Goal: Task Accomplishment & Management: Manage account settings

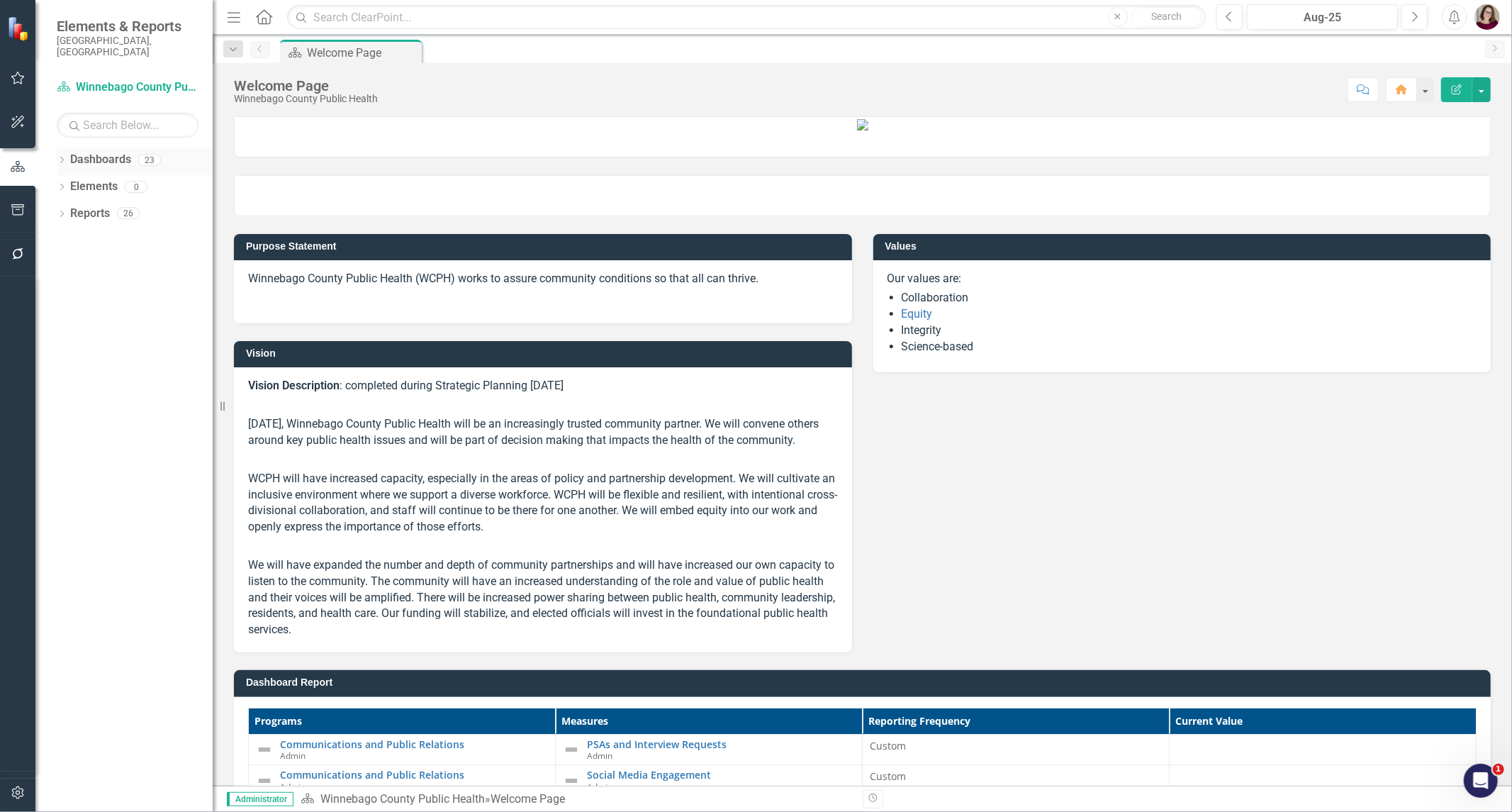
click at [65, 157] on icon "Dropdown" at bounding box center [61, 161] width 10 height 8
click at [68, 182] on icon "Dropdown" at bounding box center [69, 186] width 10 height 9
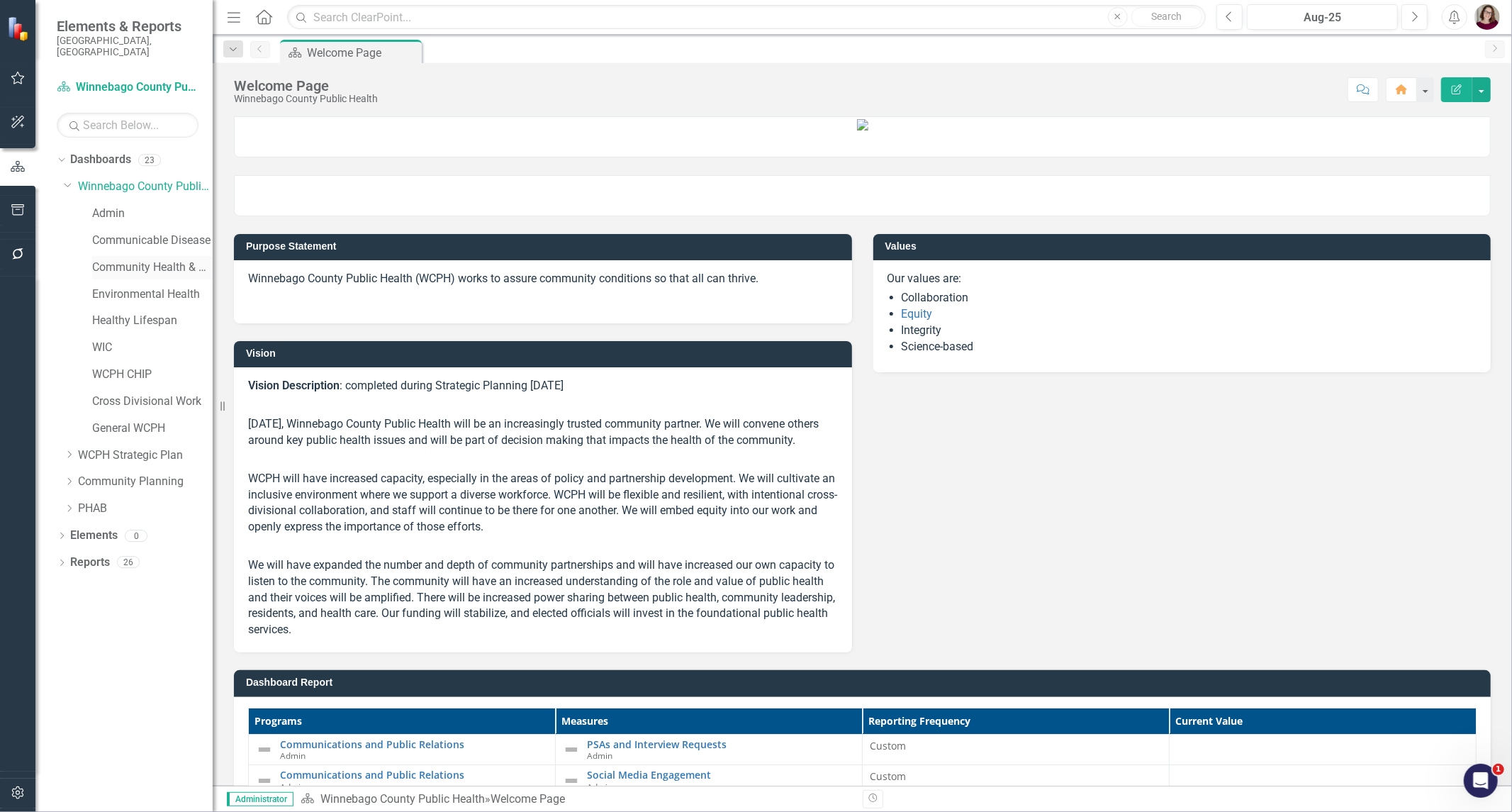
click at [107, 260] on link "Community Health & Prevention" at bounding box center [152, 267] width 121 height 17
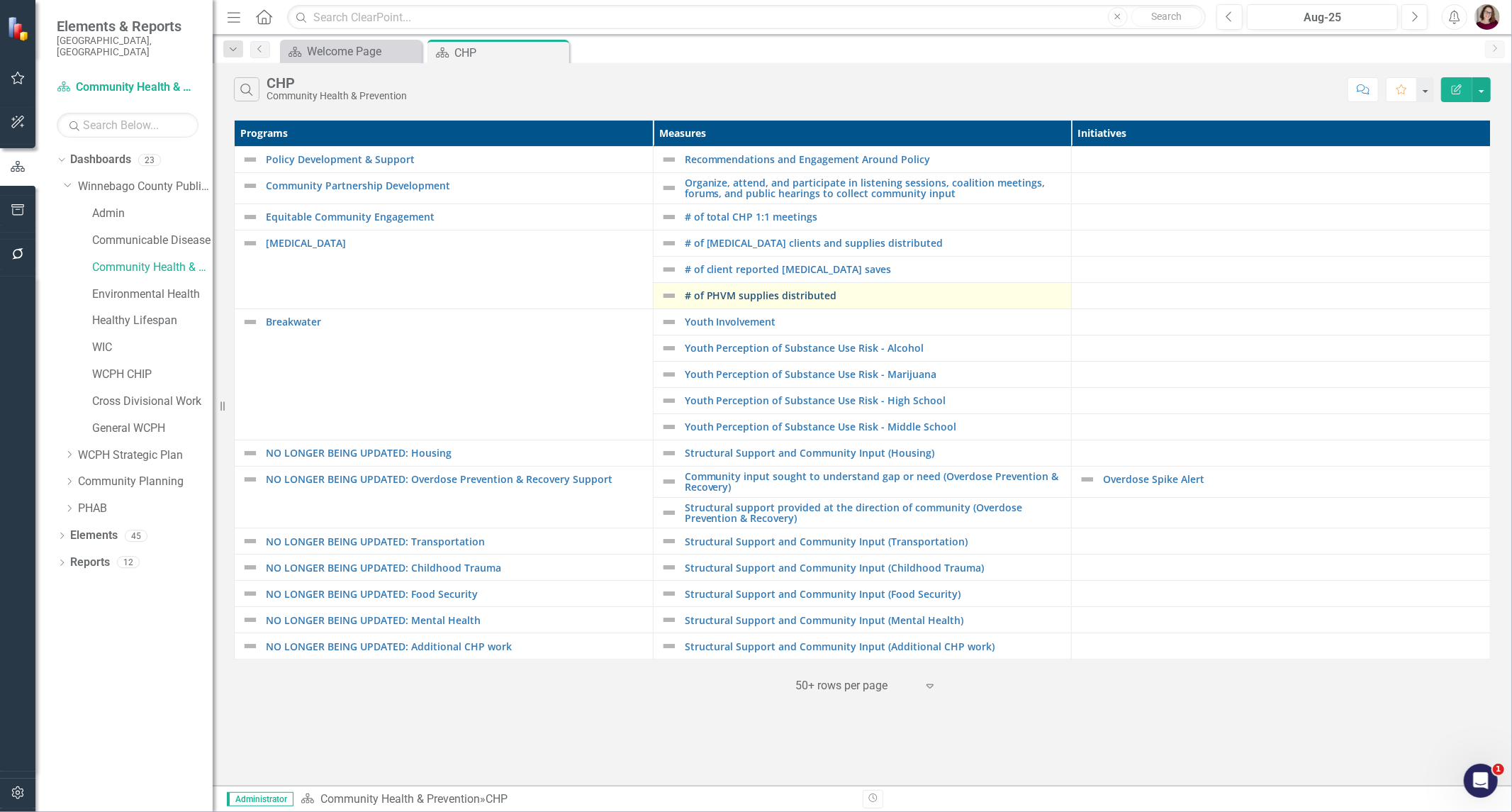
click at [725, 295] on link "# of PHVM supplies distributed" at bounding box center [875, 295] width 380 height 10
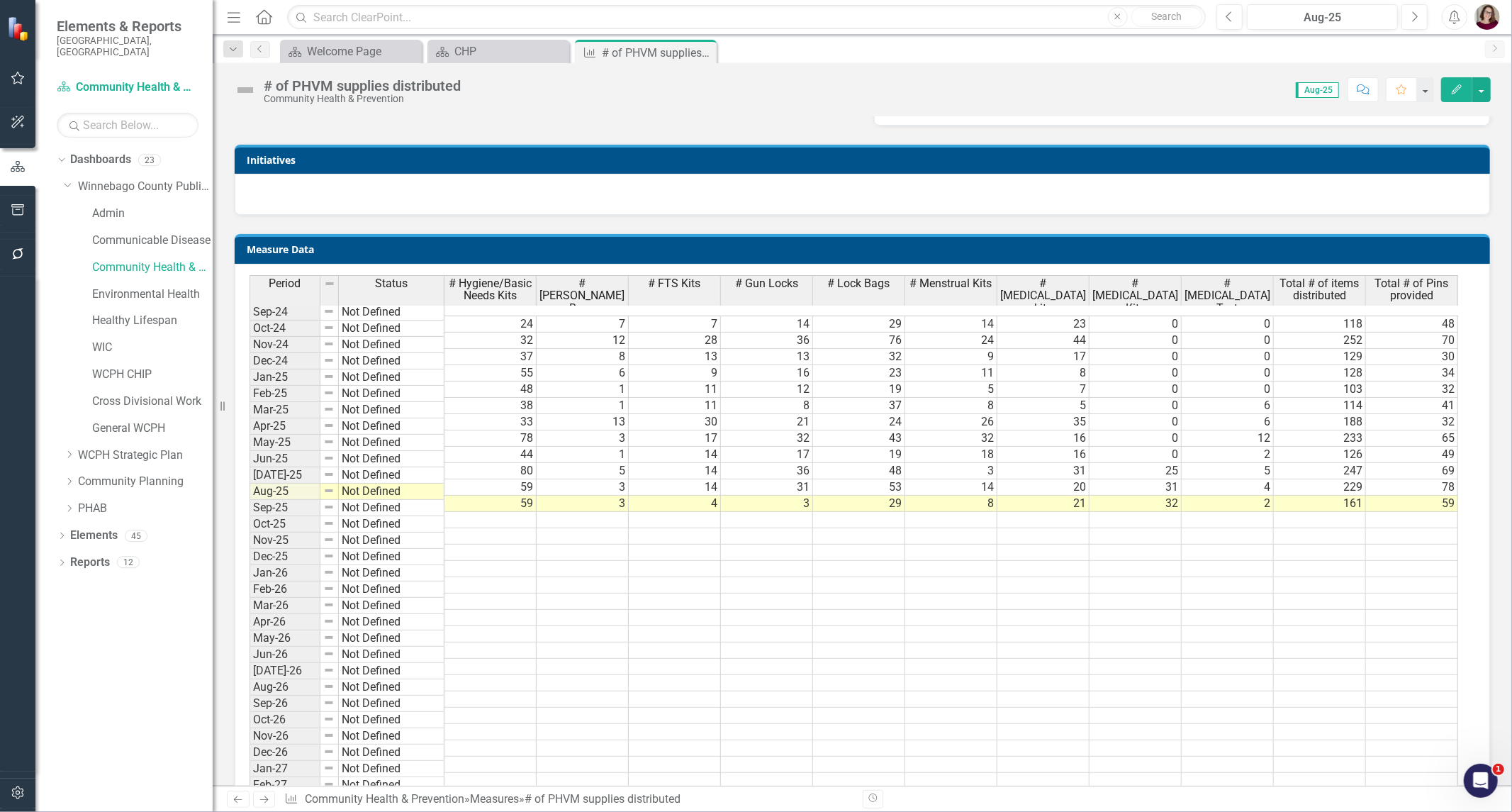
scroll to position [393, 0]
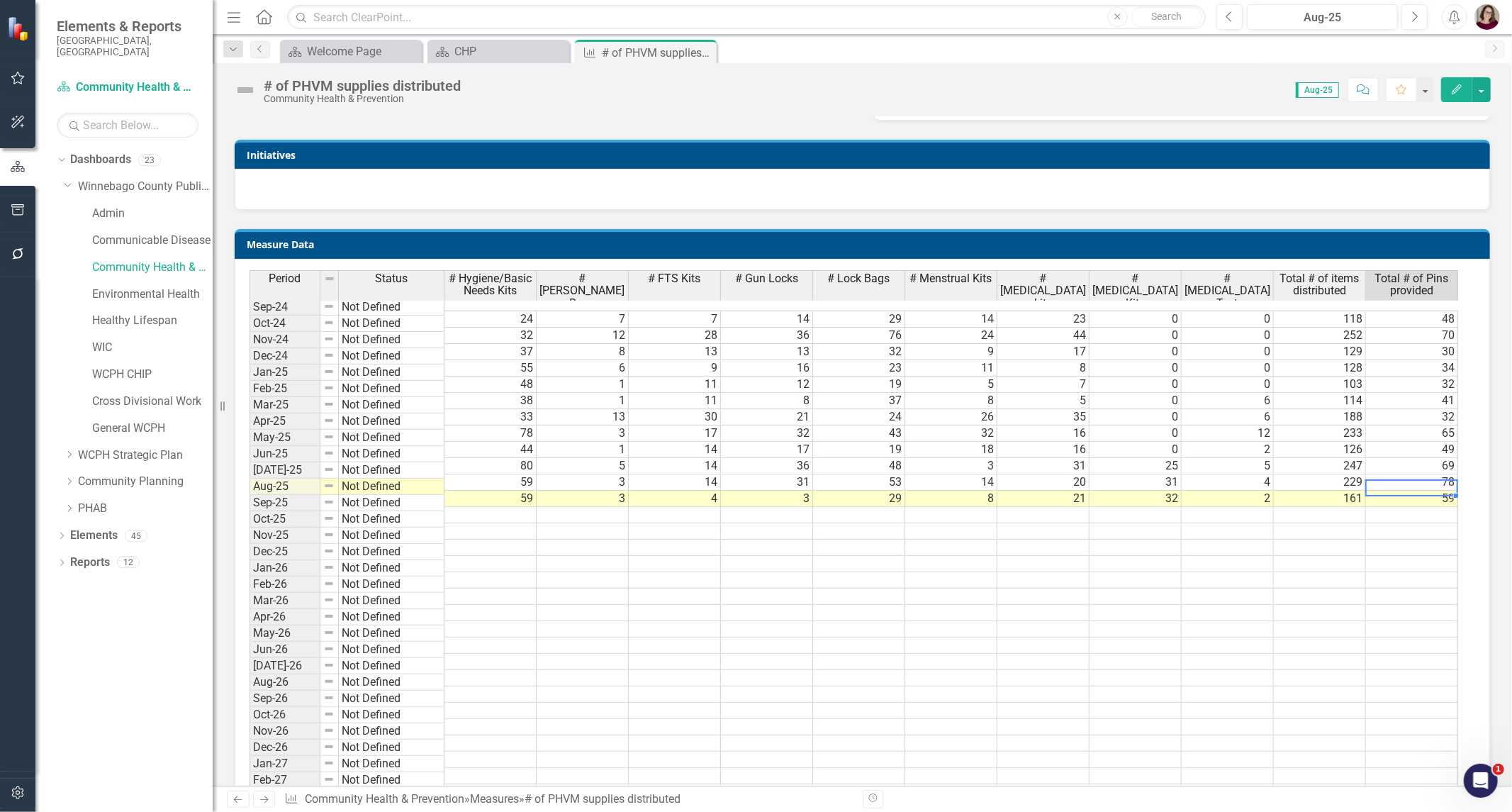
click at [1432, 490] on td "59" at bounding box center [1411, 498] width 92 height 17
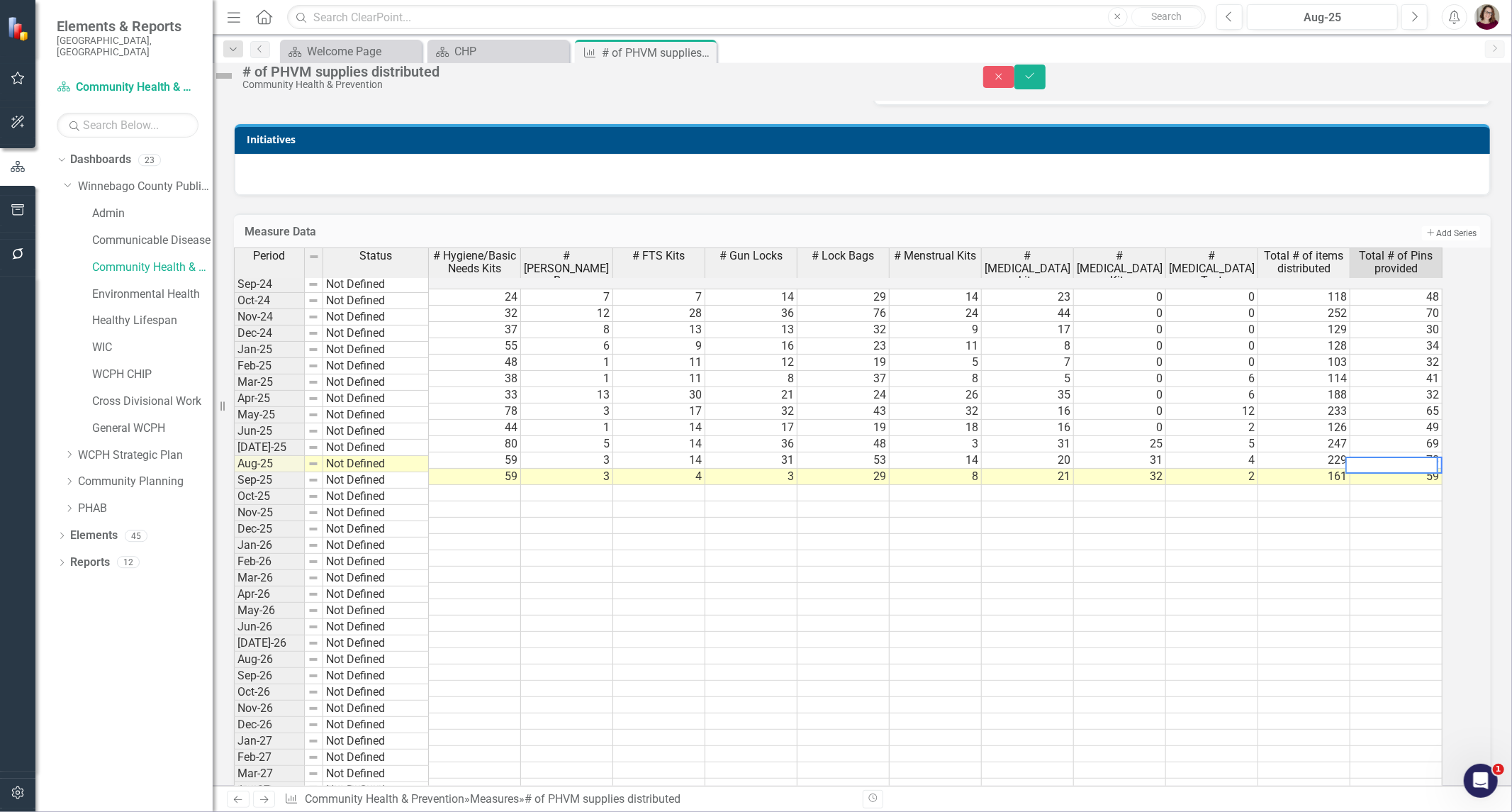
scroll to position [0, 3]
type textarea "5"
type textarea "87"
click at [1429, 566] on td at bounding box center [1404, 559] width 93 height 17
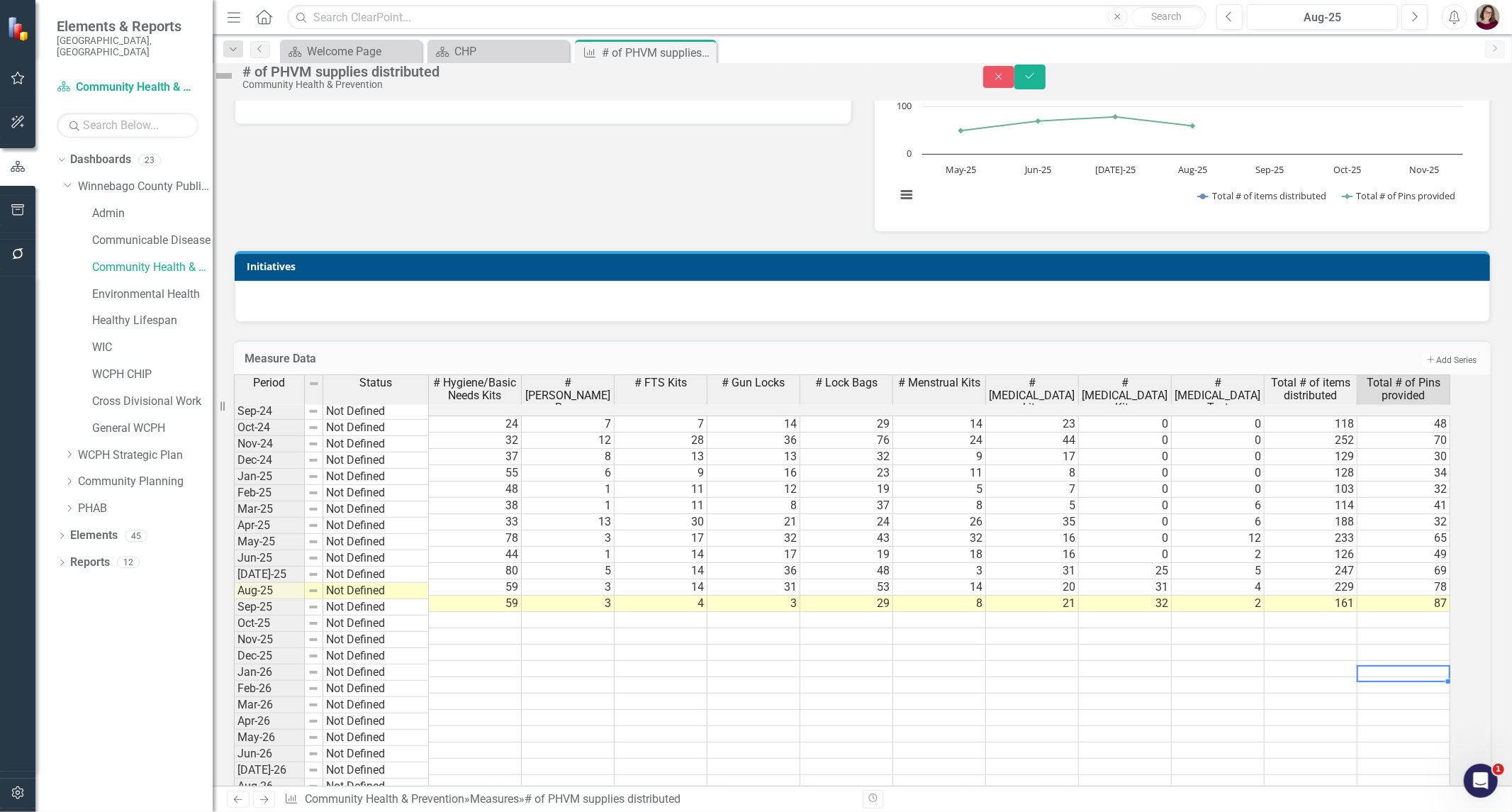
scroll to position [0, 0]
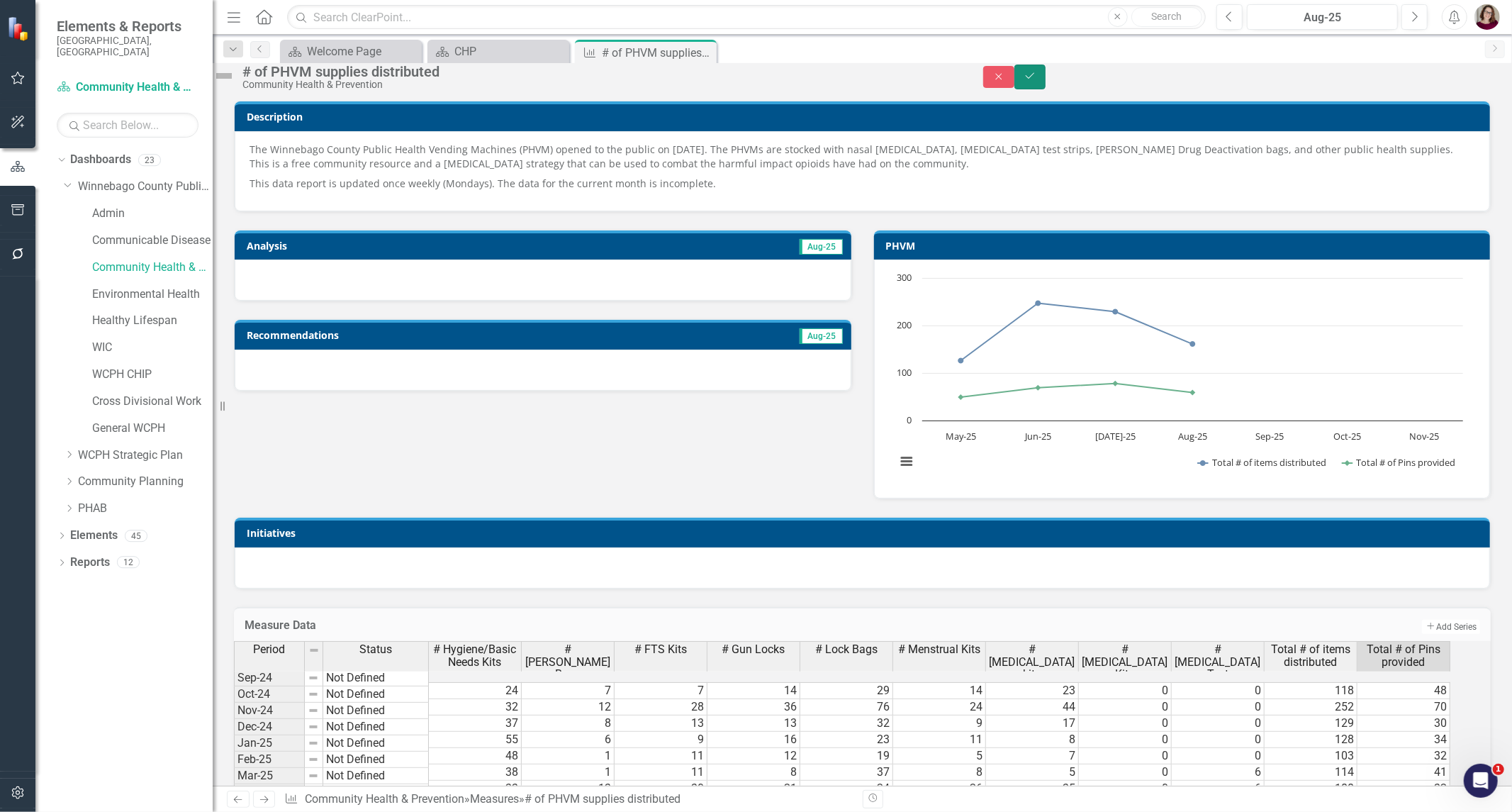
click at [1037, 80] on icon "Save" at bounding box center [1030, 75] width 13 height 10
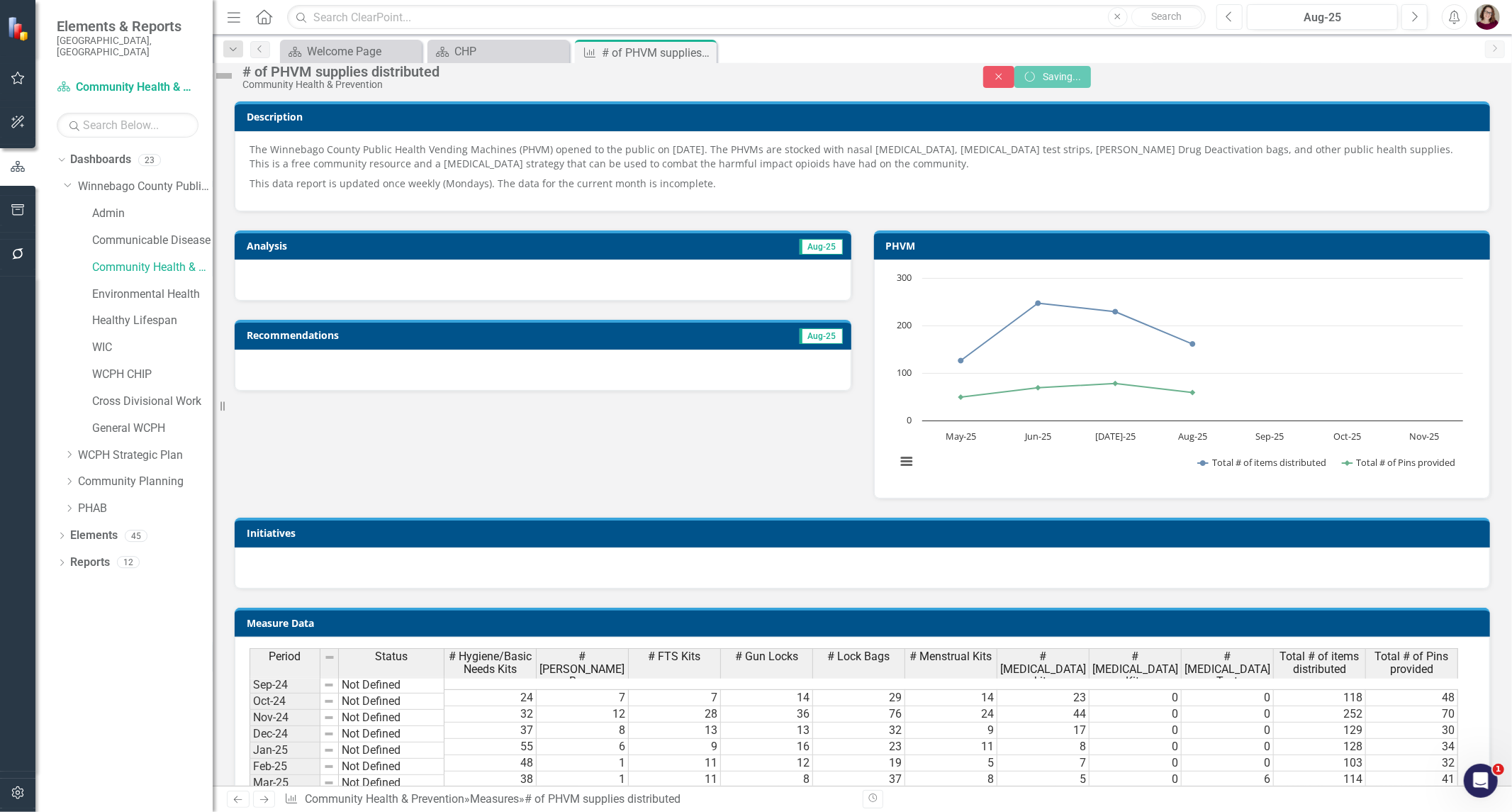
click at [1236, 17] on button "Previous" at bounding box center [1230, 17] width 26 height 25
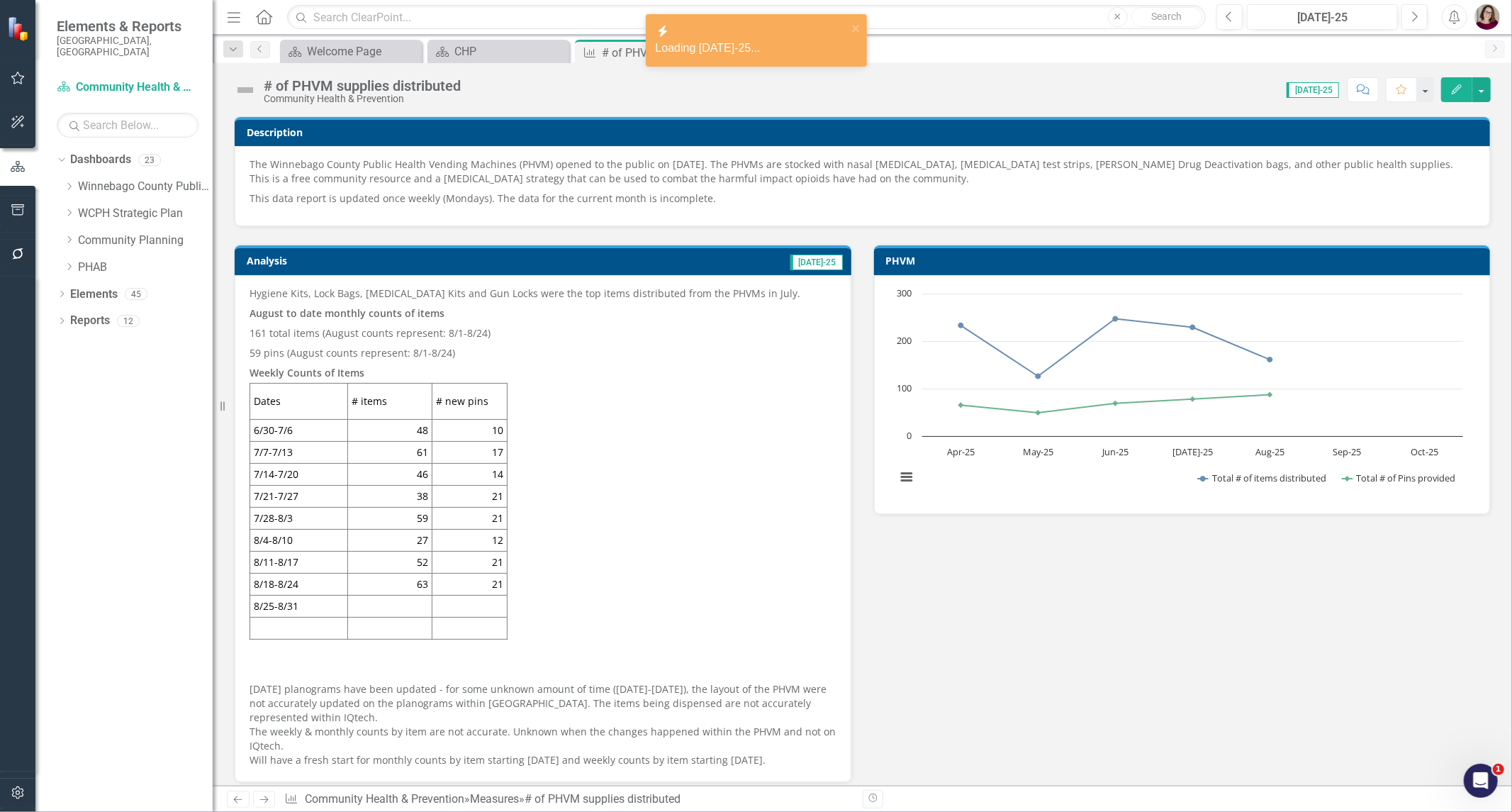
click at [454, 268] on td "Analysis" at bounding box center [374, 262] width 256 height 21
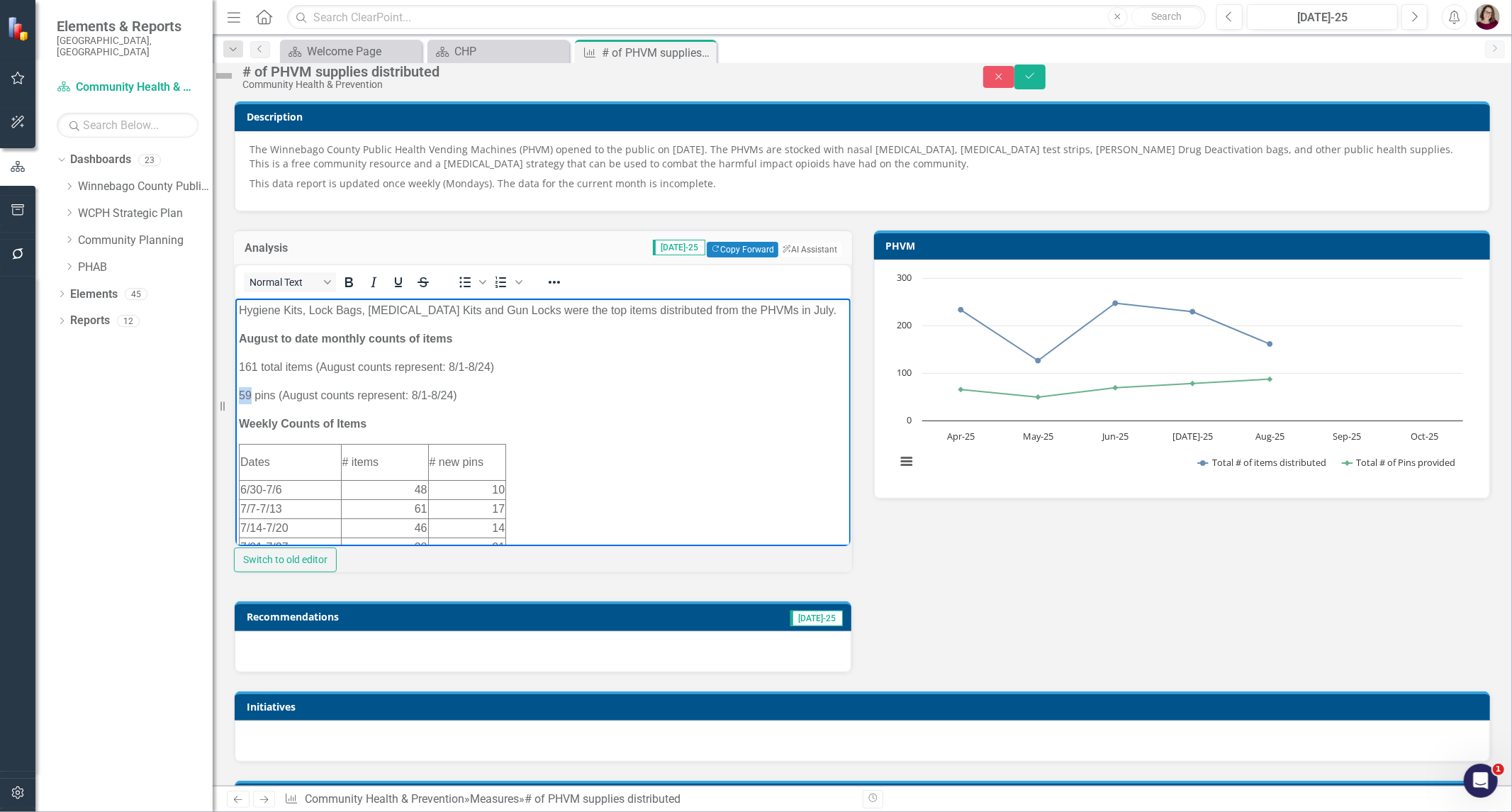
drag, startPoint x: 247, startPoint y: 396, endPoint x: 224, endPoint y: 397, distance: 23.0
click at [235, 397] on html "Hygiene Kits, Lock Bags, [MEDICAL_DATA] Kits and Gun Locks were the top items d…" at bounding box center [543, 573] width 615 height 547
click at [445, 393] on p "87 pins (August counts represent: 8/1-8/24)" at bounding box center [543, 395] width 608 height 17
click at [519, 414] on body "Hygiene Kits, Lock Bags, [MEDICAL_DATA] Kits and Gun Locks were the top items d…" at bounding box center [543, 573] width 615 height 547
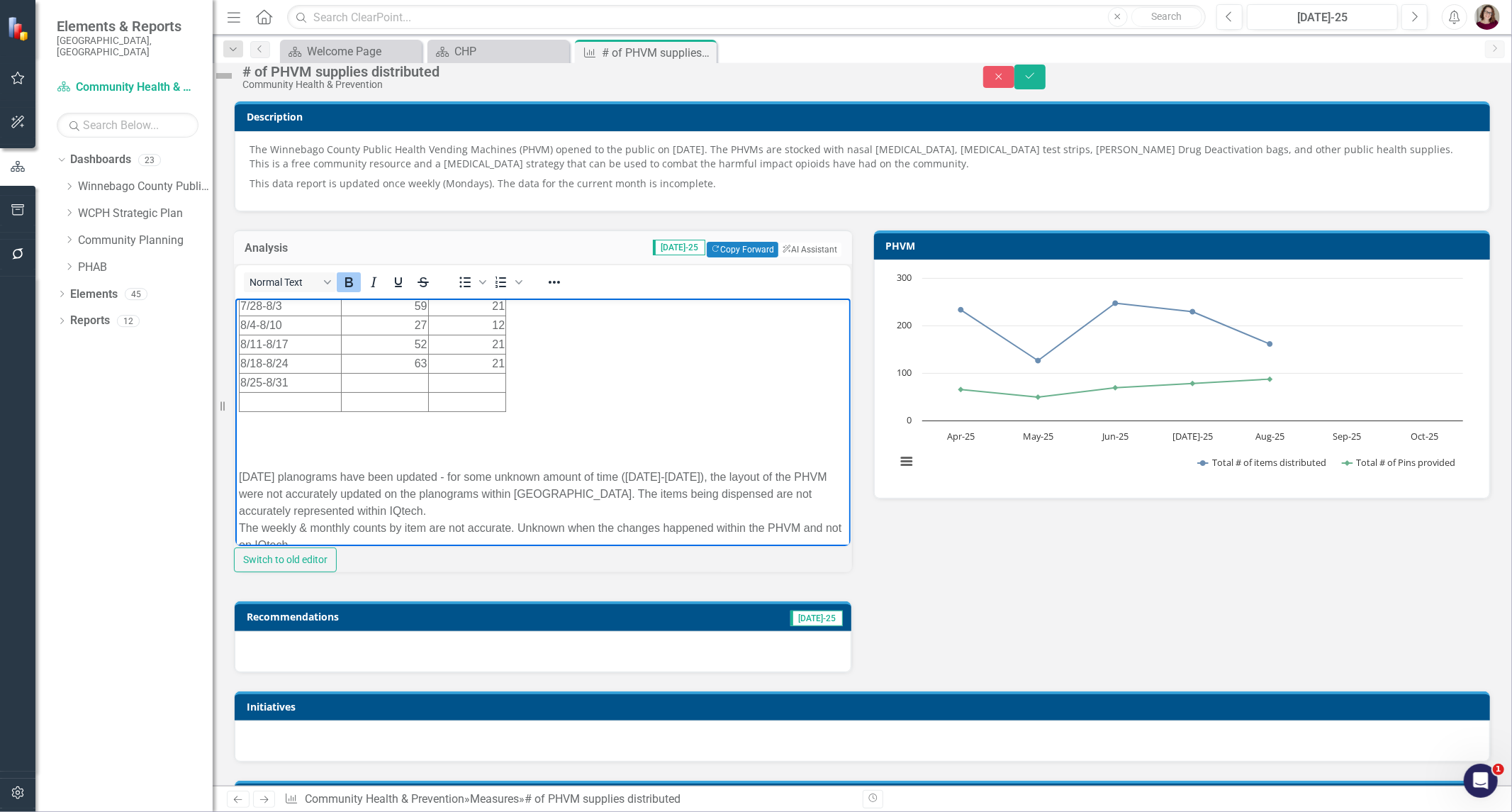
scroll to position [236, 0]
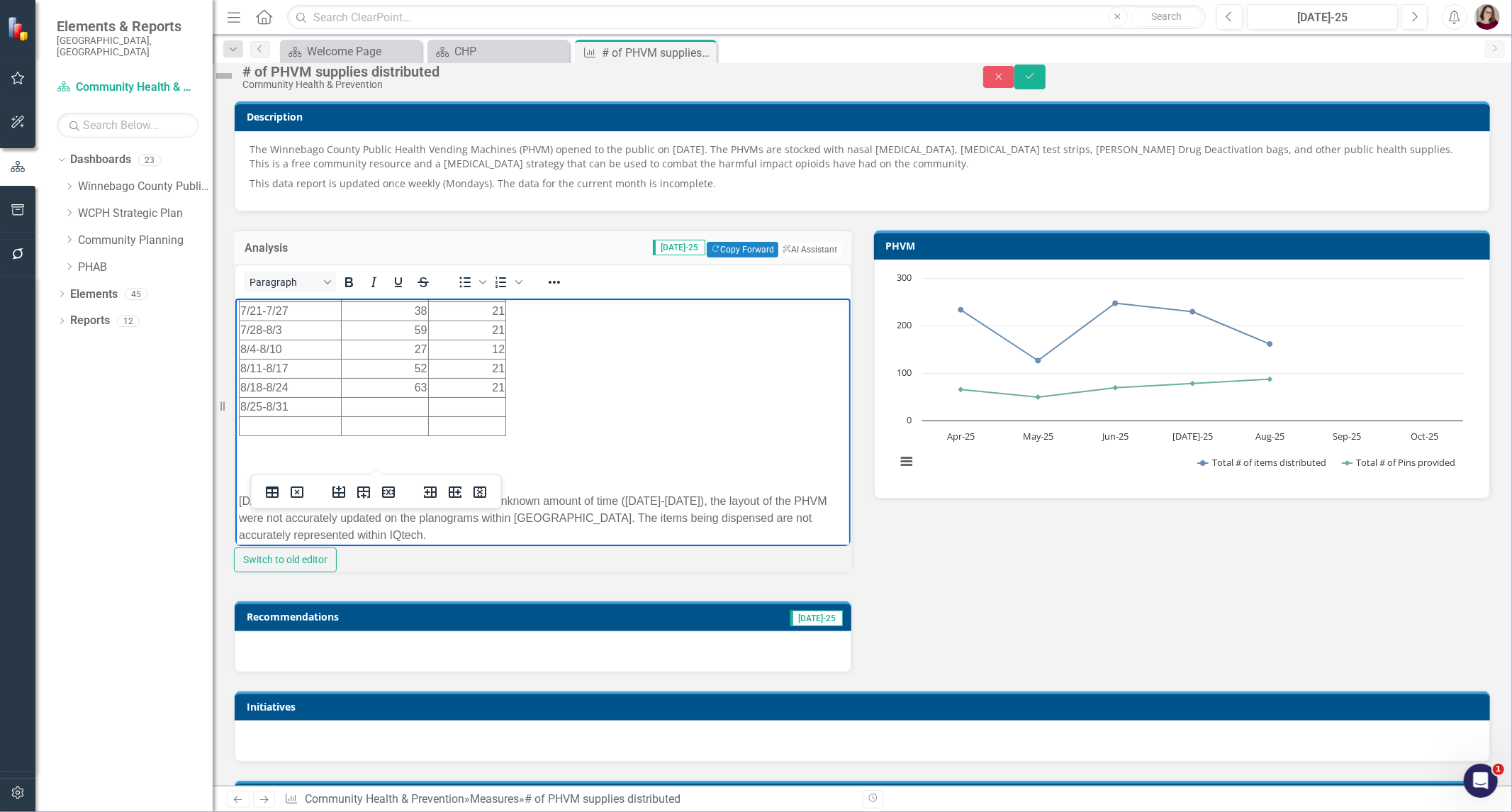
click at [476, 406] on td "Rich Text Area. Press ALT-0 for help." at bounding box center [466, 406] width 78 height 19
click at [427, 408] on td "28" at bounding box center [466, 406] width 78 height 19
click at [563, 291] on icon "Reveal or hide additional toolbar items" at bounding box center [554, 281] width 17 height 17
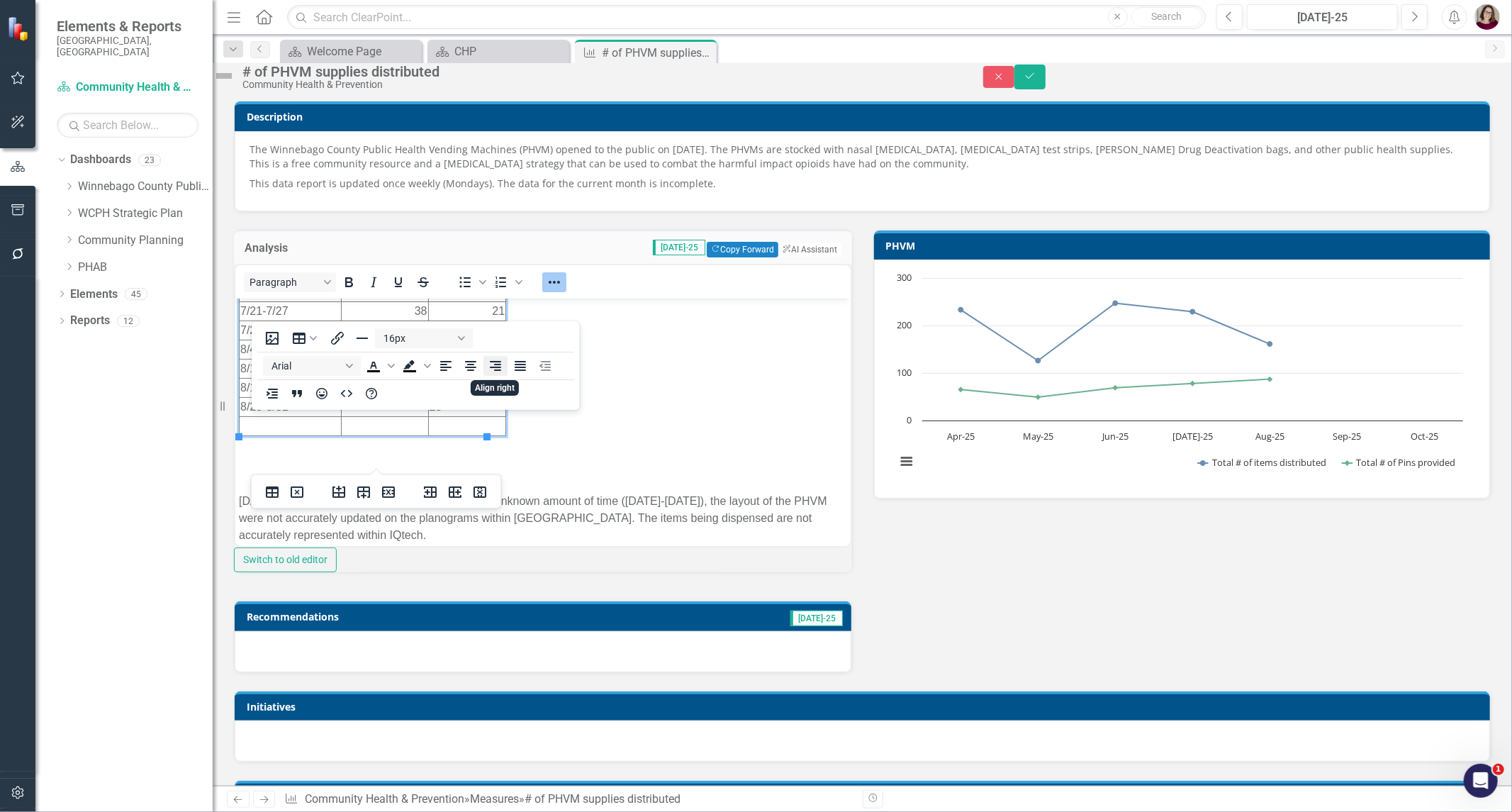
click at [490, 370] on icon "Align right" at bounding box center [495, 365] width 17 height 17
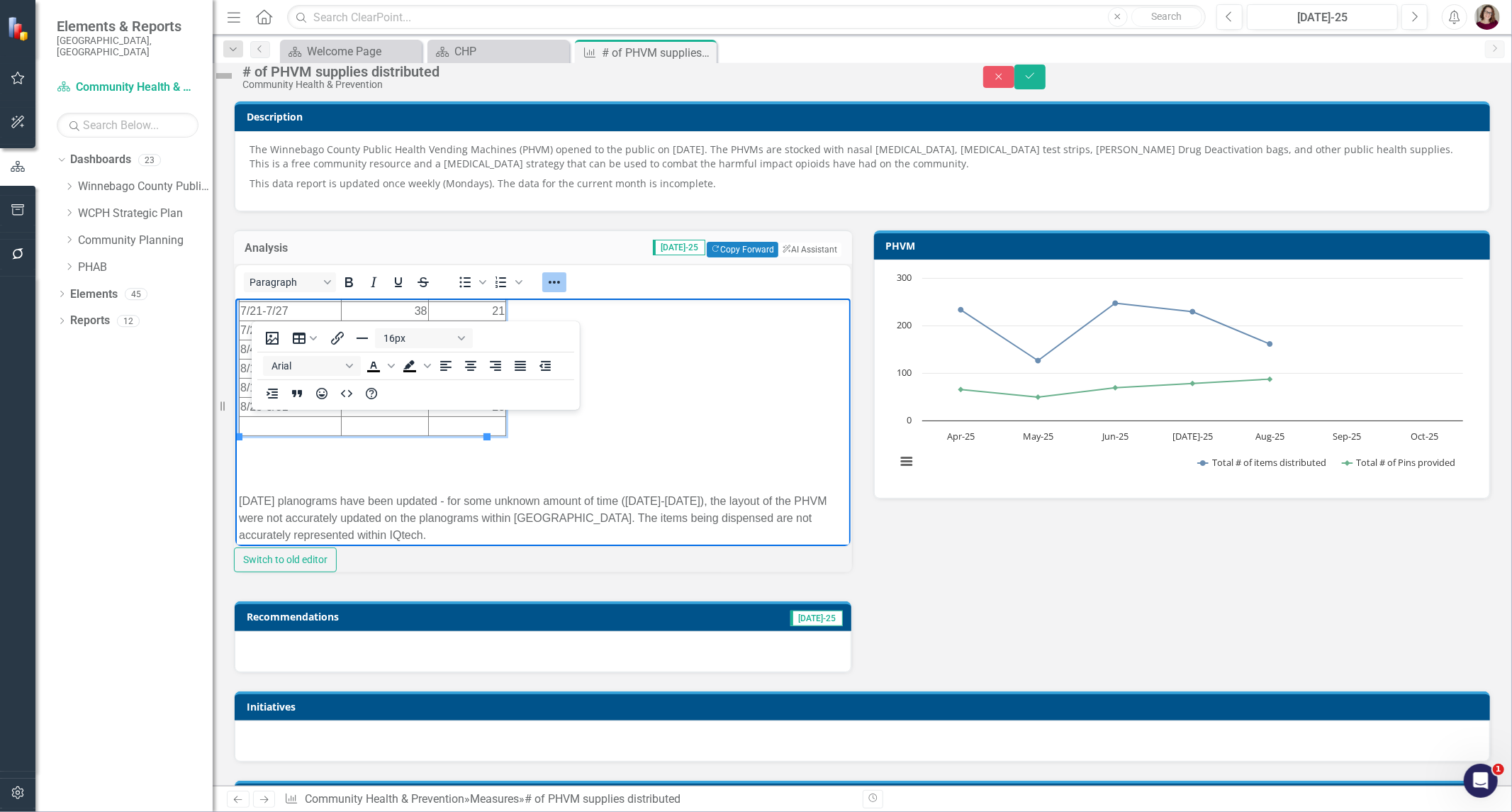
click at [569, 399] on body "Hygiene Kits, Lock Bags, [MEDICAL_DATA] Kits and Gun Locks were the top items d…" at bounding box center [543, 336] width 615 height 547
click at [389, 407] on td "Rich Text Area. Press ALT-0 for help." at bounding box center [384, 406] width 87 height 19
click at [501, 370] on icon "Align right" at bounding box center [495, 365] width 17 height 17
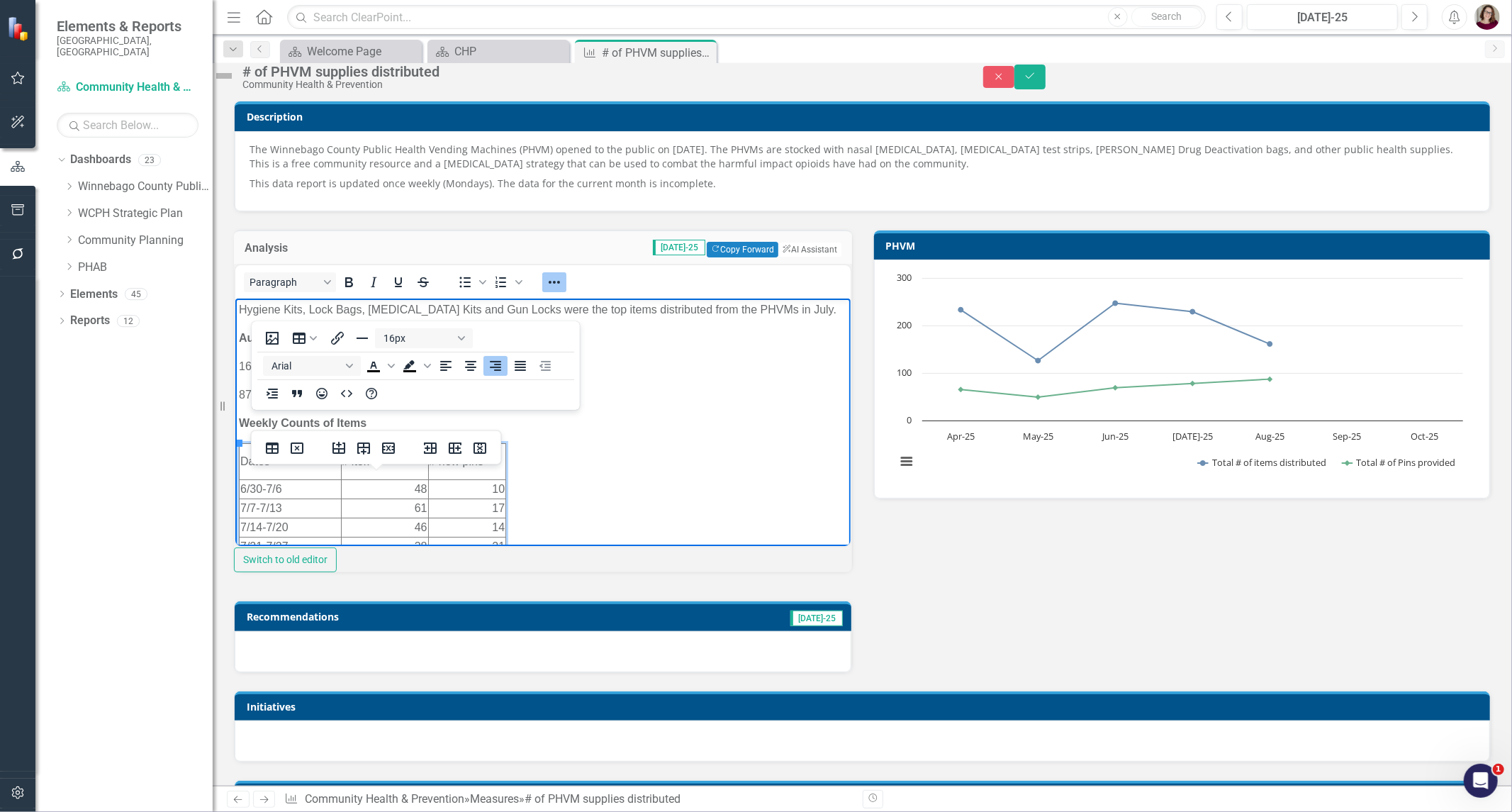
scroll to position [0, 0]
click at [629, 438] on body "Hygiene Kits, Lock Bags, [MEDICAL_DATA] Kits and Gun Locks were the top items d…" at bounding box center [543, 573] width 615 height 547
click at [560, 283] on icon "Reveal or hide additional toolbar items" at bounding box center [554, 281] width 11 height 3
drag, startPoint x: 256, startPoint y: 365, endPoint x: 227, endPoint y: 358, distance: 29.8
click at [235, 358] on html "Hygiene Kits, Lock Bags, [MEDICAL_DATA] Kits and Gun Locks were the top items d…" at bounding box center [543, 573] width 615 height 547
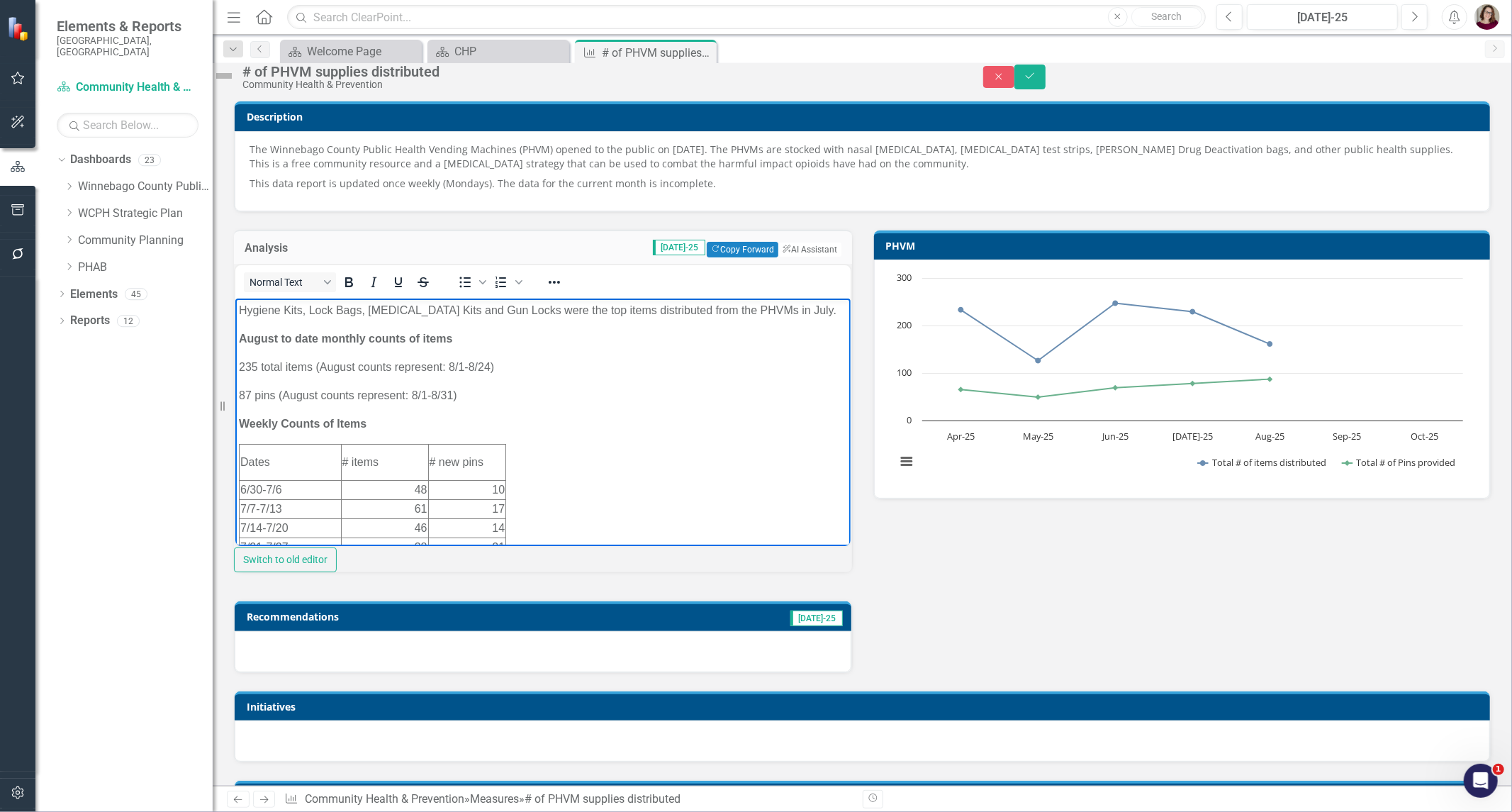
click at [485, 370] on p "235 total items (August counts represent: 8/1-8/24)" at bounding box center [543, 366] width 608 height 17
click at [1037, 80] on icon "Save" at bounding box center [1030, 75] width 13 height 10
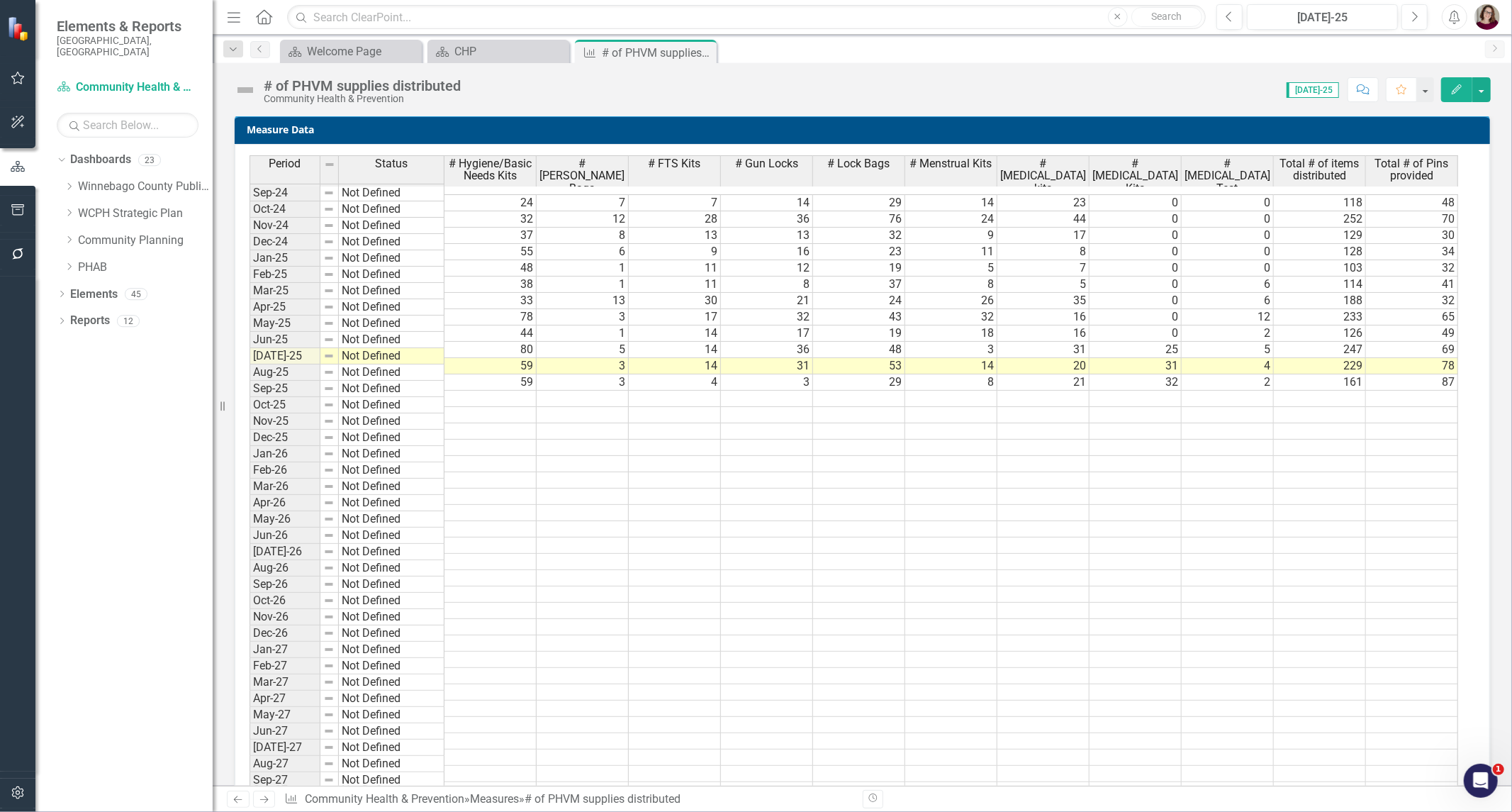
scroll to position [866, 0]
click at [1054, 128] on h3 "Measure Data" at bounding box center [864, 128] width 1237 height 10
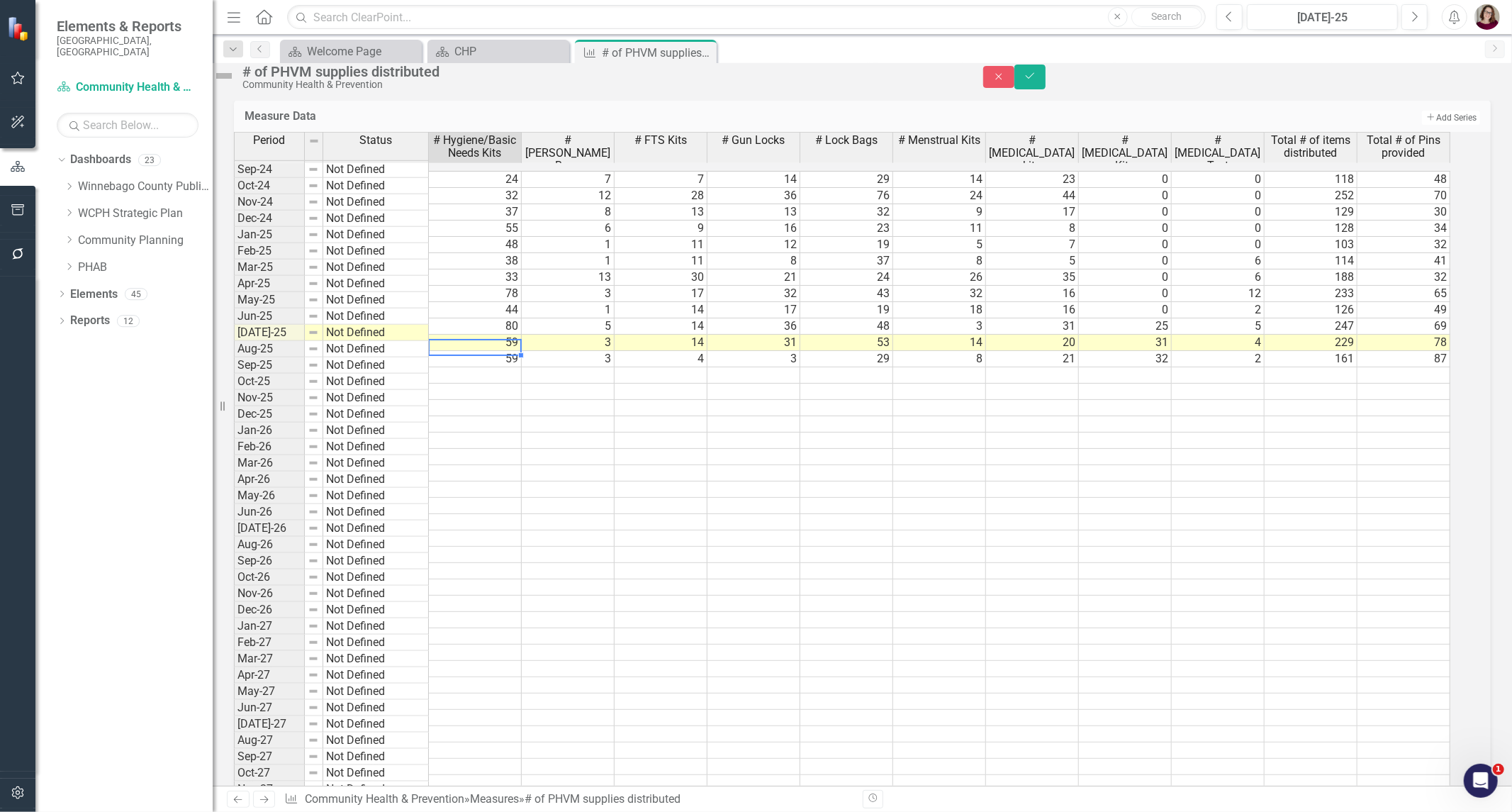
click at [507, 367] on td "59" at bounding box center [475, 359] width 93 height 17
type textarea "87"
click at [1037, 80] on icon "Save" at bounding box center [1030, 75] width 13 height 10
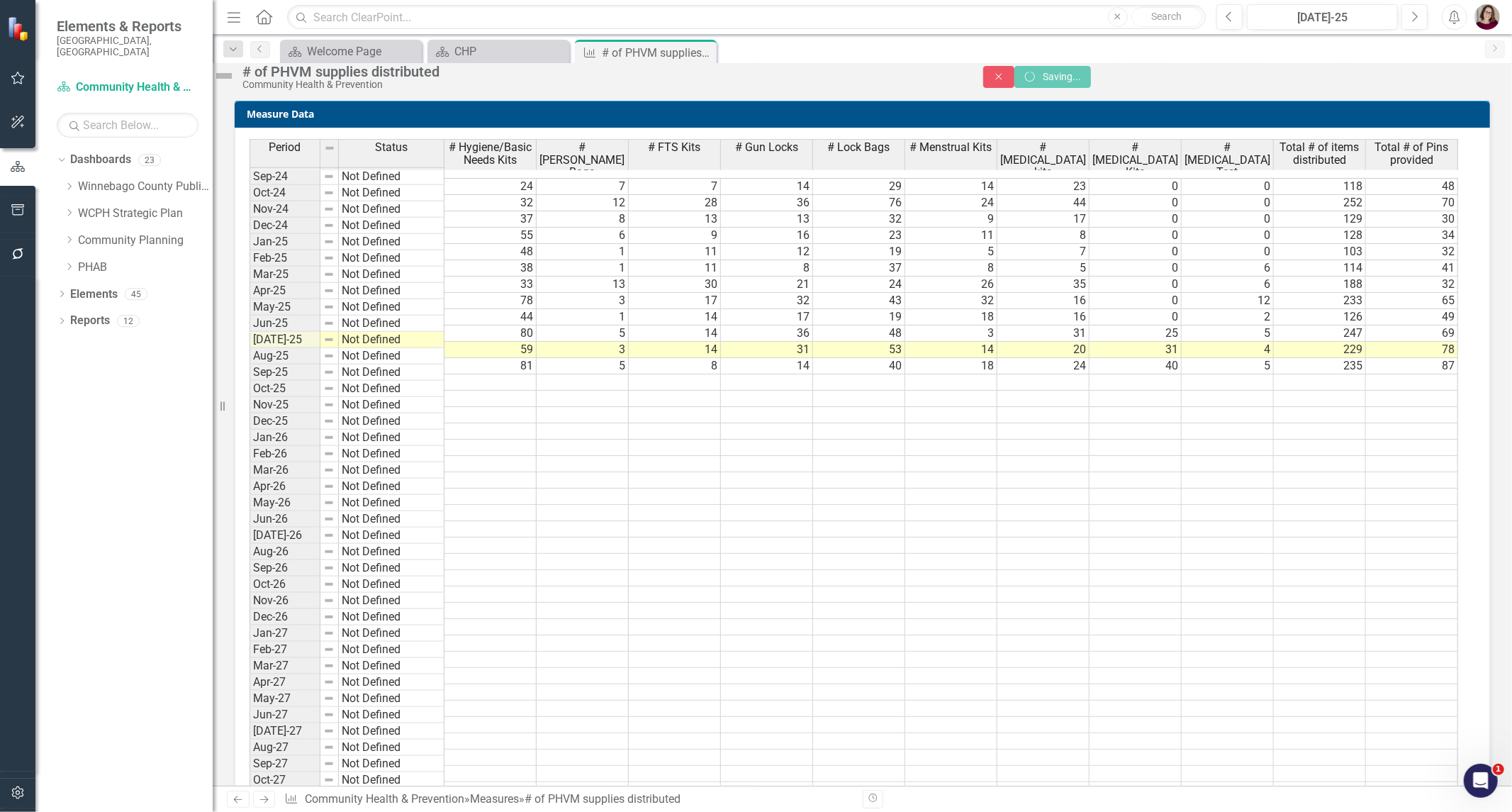
scroll to position [0, 0]
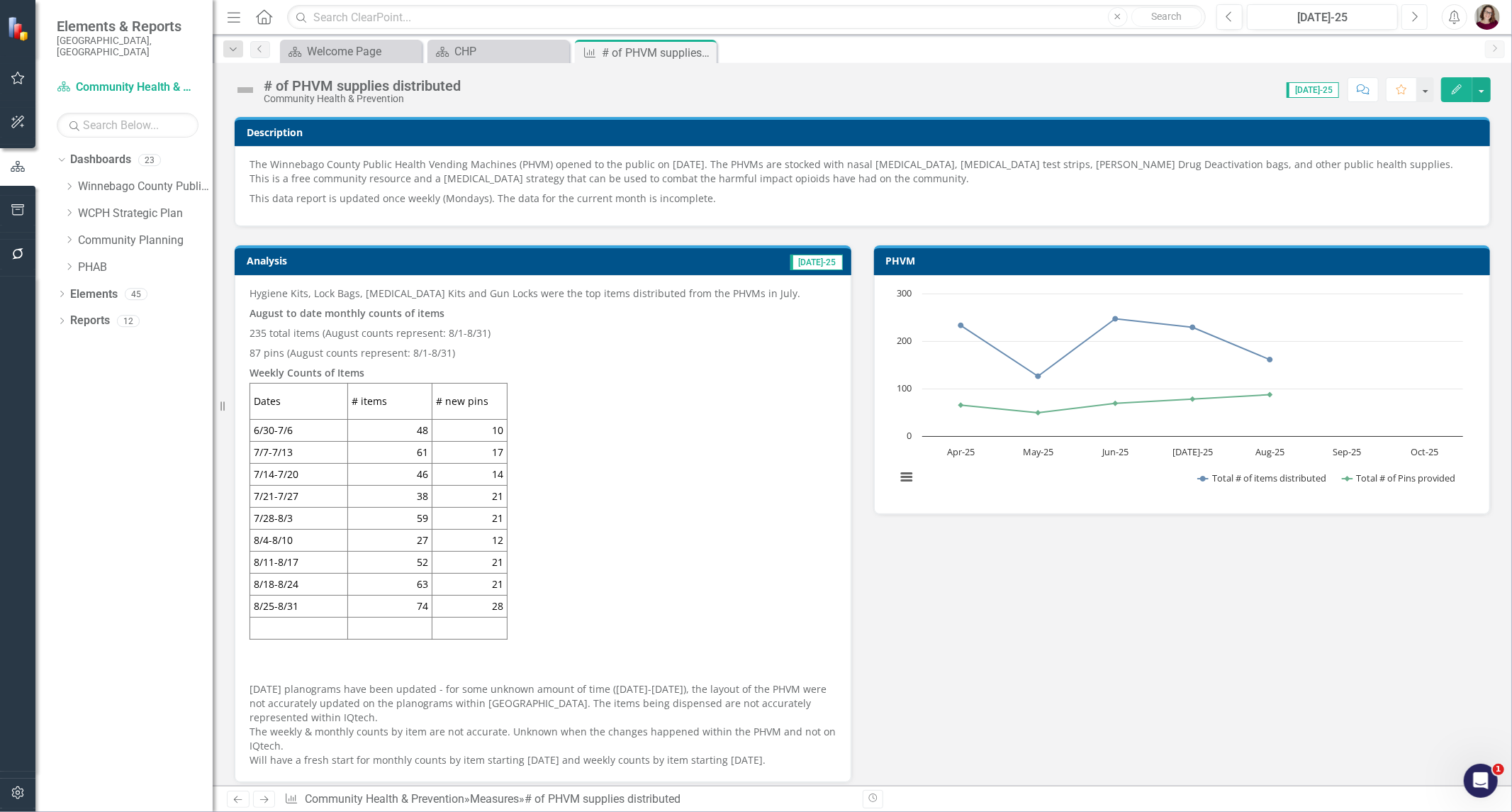
click at [1406, 21] on button "Next" at bounding box center [1415, 17] width 26 height 25
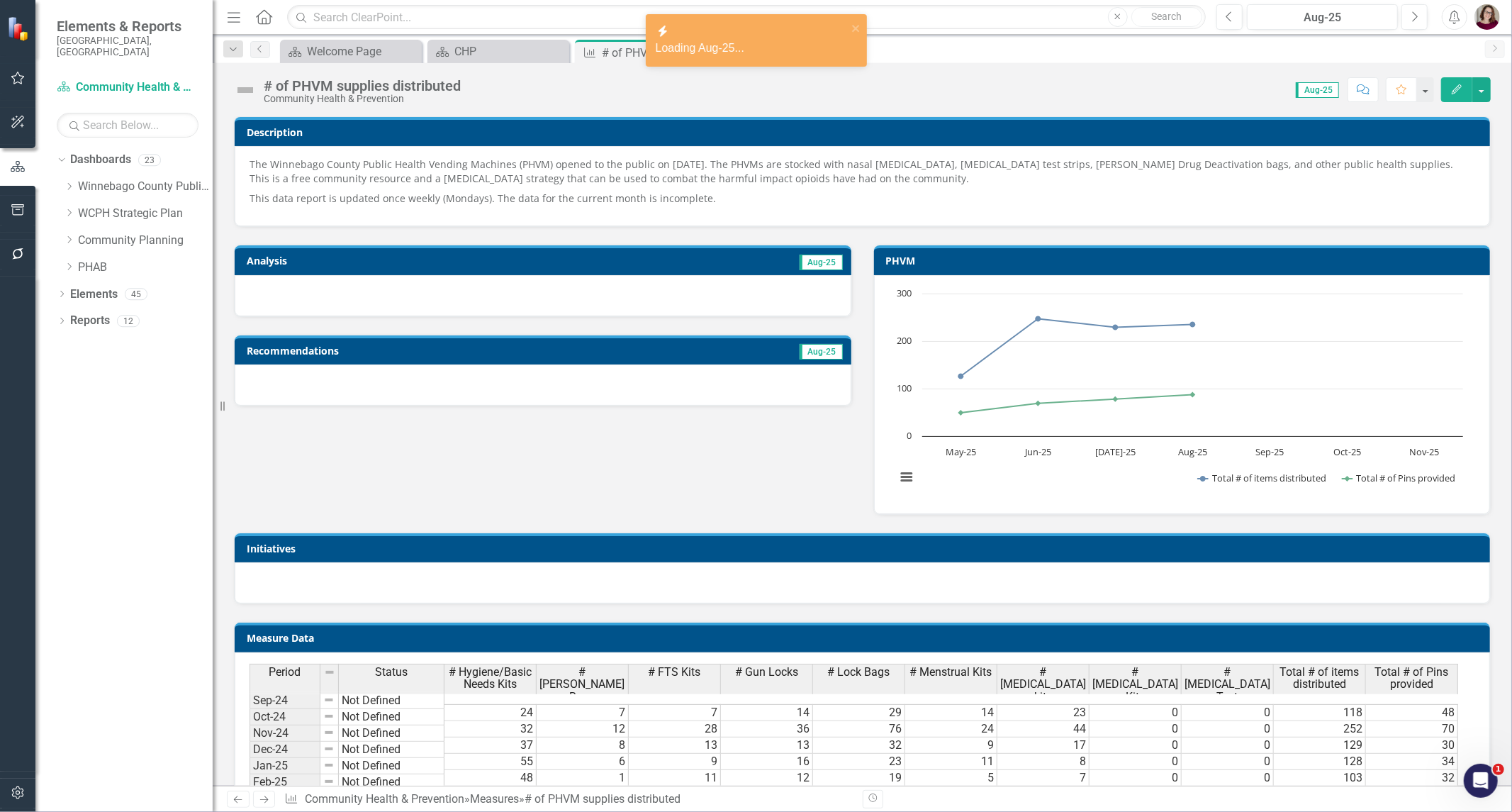
click at [746, 259] on td "Aug-25" at bounding box center [687, 262] width 314 height 21
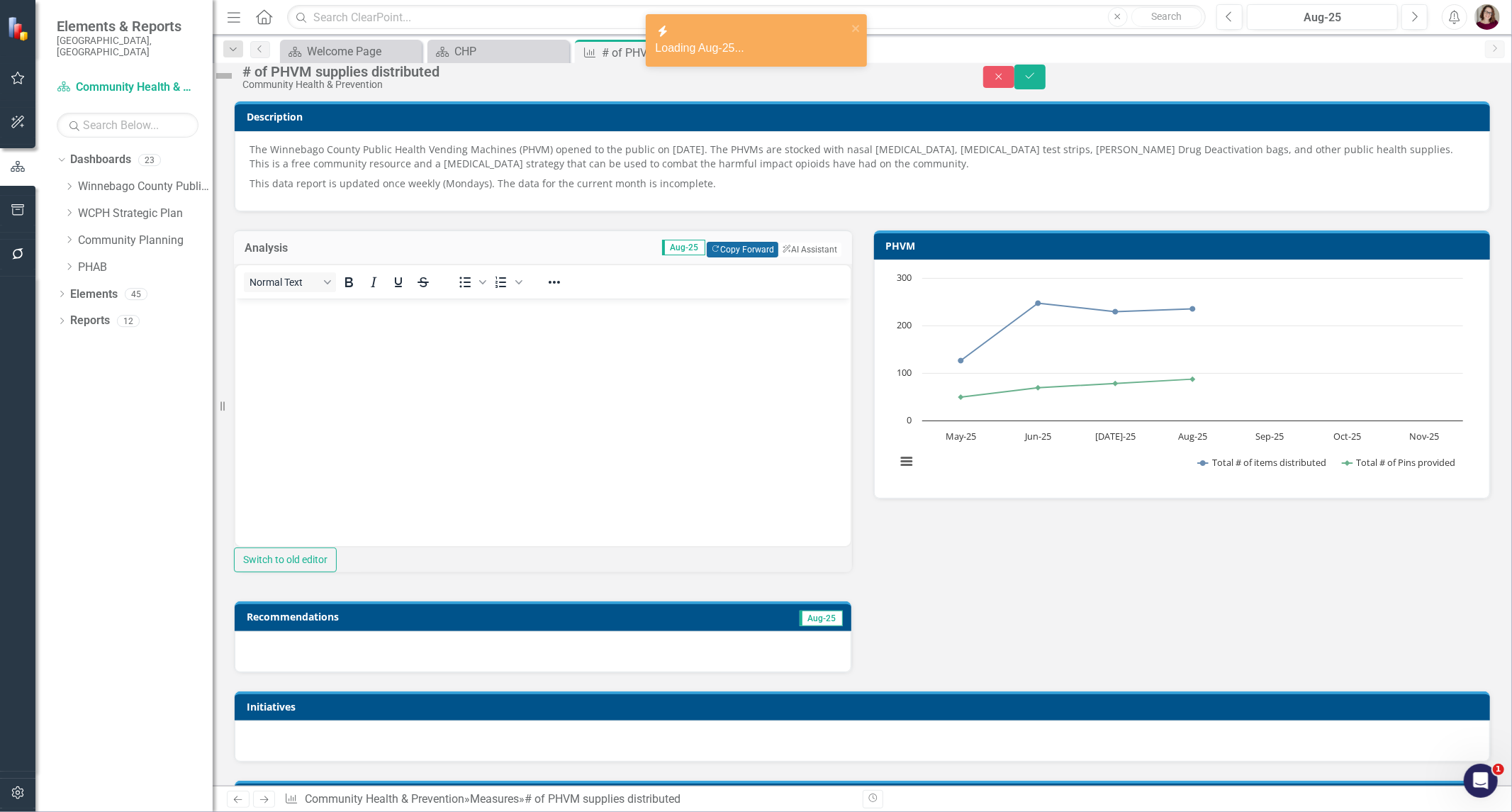
click at [746, 257] on button "Copy Forward Copy Forward" at bounding box center [743, 250] width 72 height 16
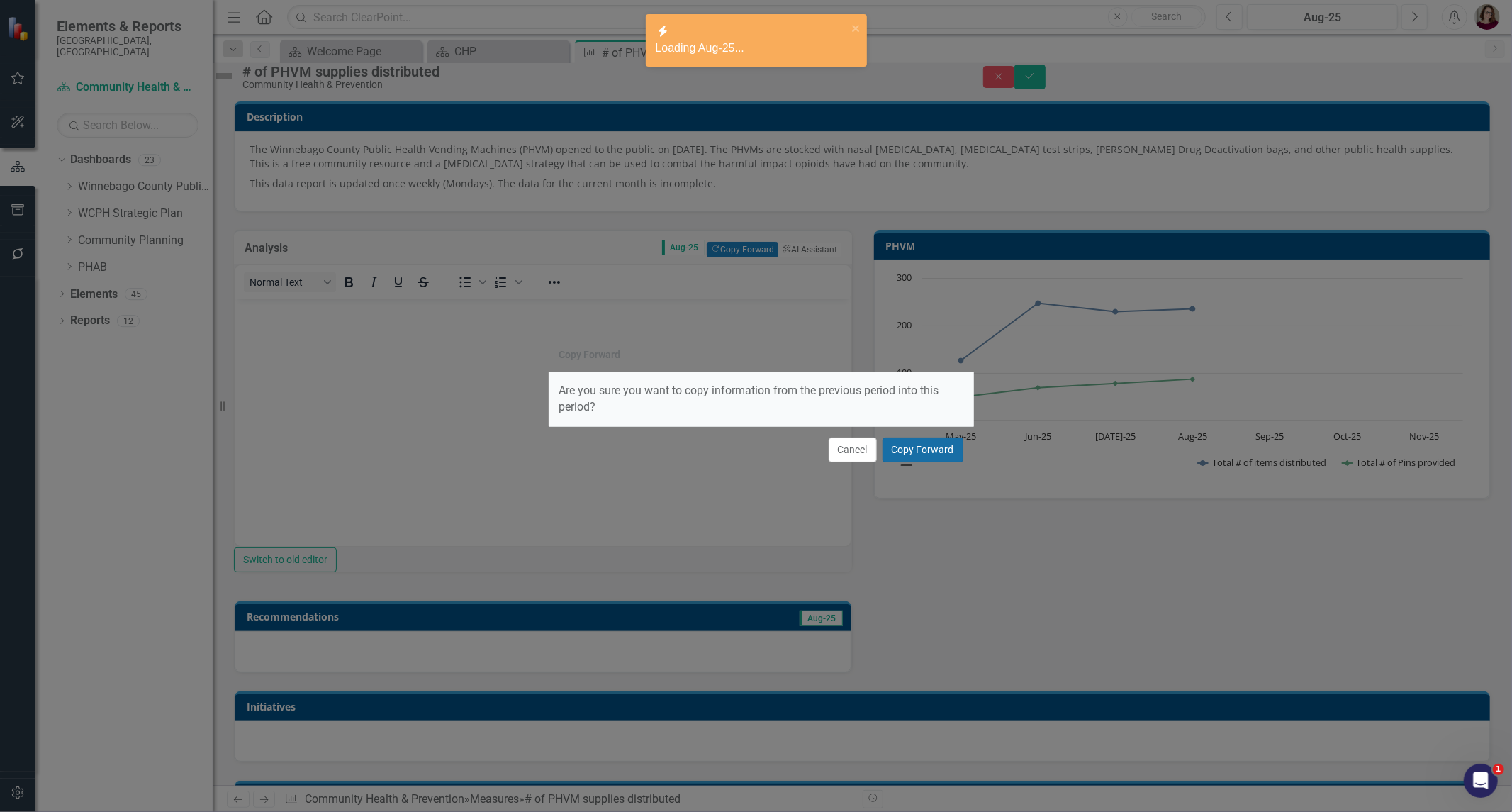
click at [905, 444] on button "Copy Forward" at bounding box center [923, 450] width 80 height 24
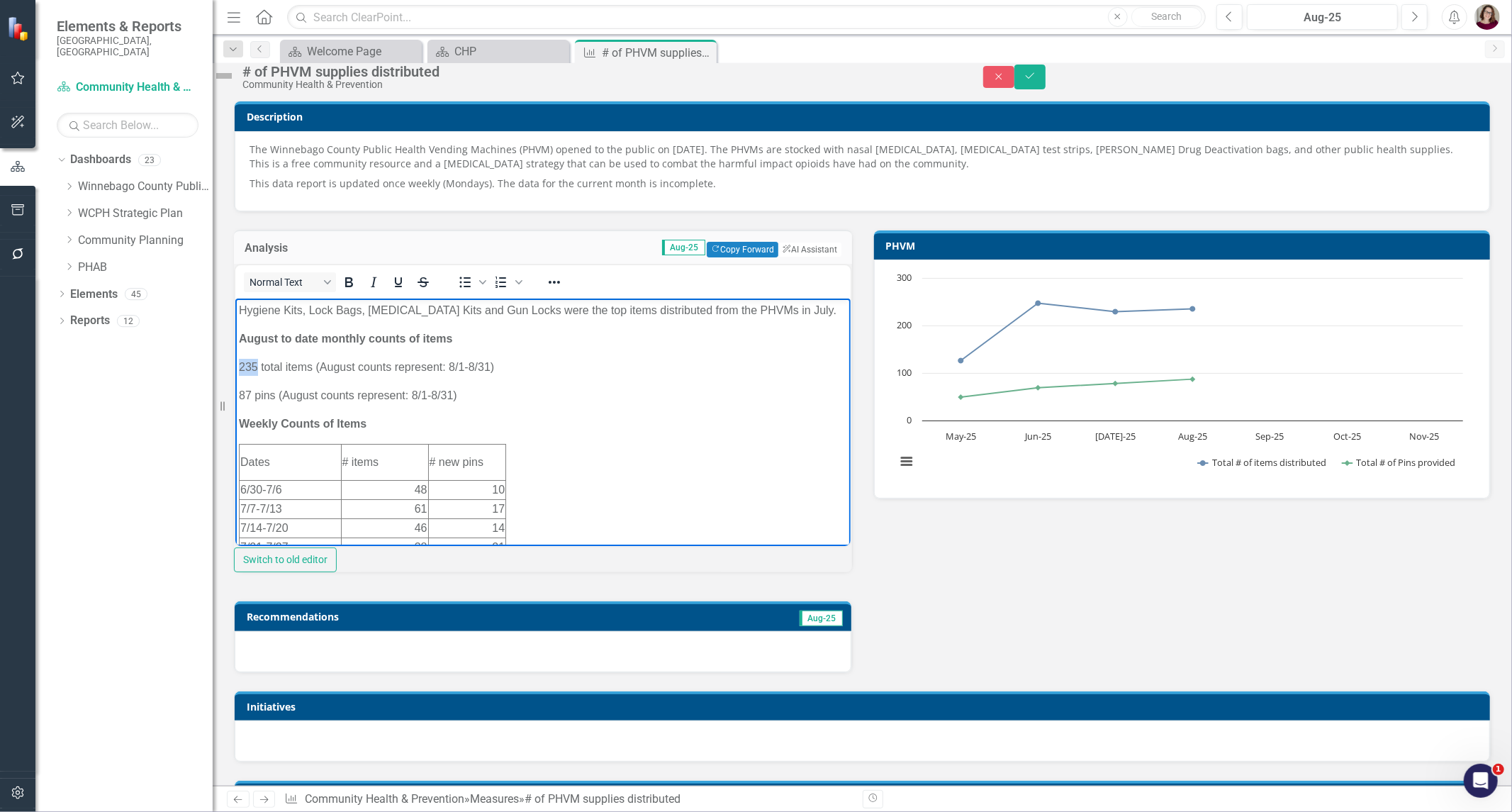
drag, startPoint x: 257, startPoint y: 368, endPoint x: 237, endPoint y: 368, distance: 20.0
click at [237, 368] on body "Hygiene Kits, Lock Bags, [MEDICAL_DATA] Kits and Gun Locks were the top items d…" at bounding box center [543, 573] width 615 height 547
click at [497, 363] on p "235 total items (August counts represent: 8/1-8/31)" at bounding box center [543, 366] width 608 height 17
drag, startPoint x: 513, startPoint y: 313, endPoint x: 238, endPoint y: 310, distance: 275.0
click at [235, 310] on html "Hygiene Kits, Lock Bags, [MEDICAL_DATA] Kits and Gun Locks were the top items d…" at bounding box center [543, 573] width 615 height 547
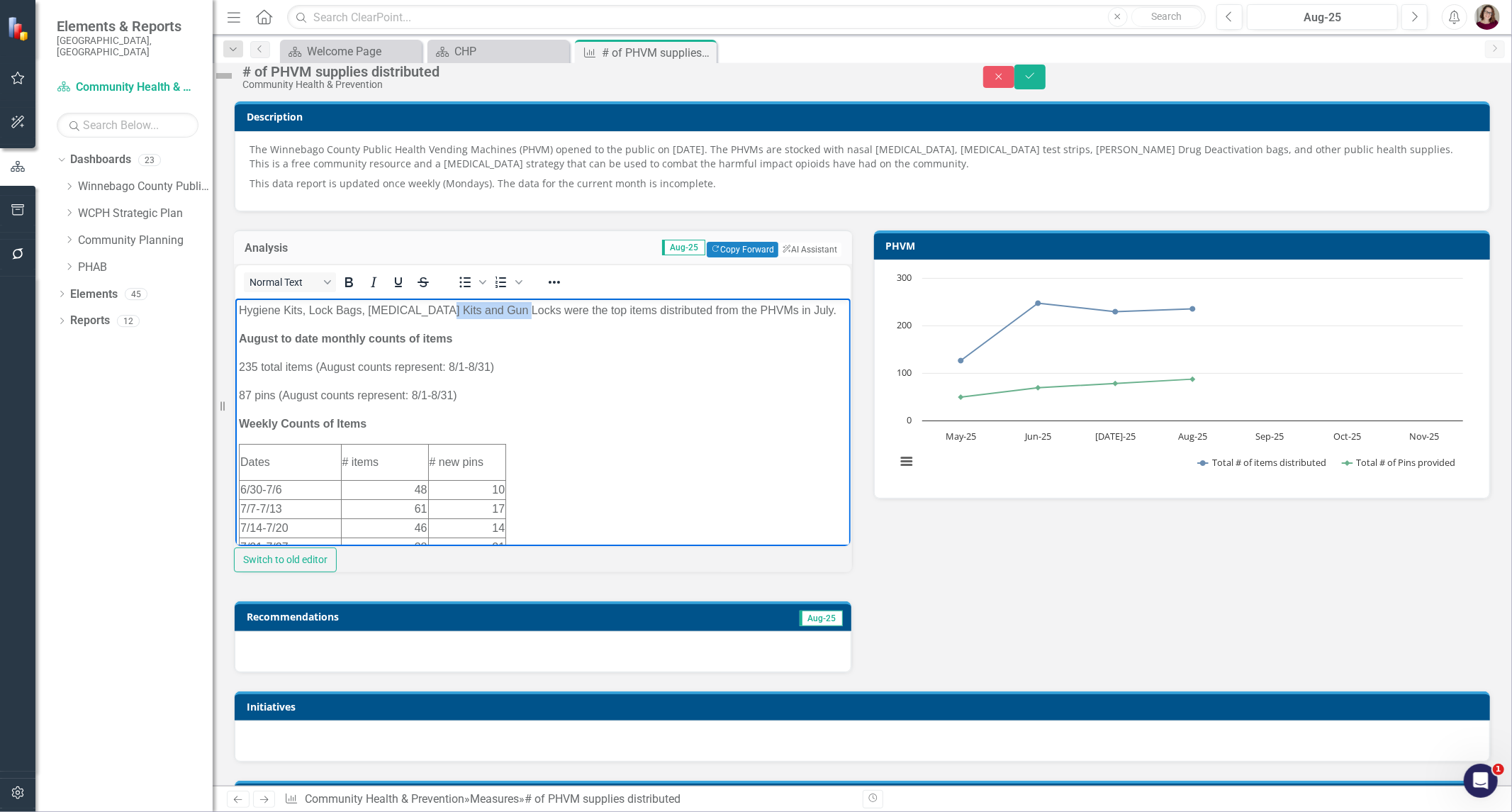
drag, startPoint x: 517, startPoint y: 311, endPoint x: 436, endPoint y: 314, distance: 81.1
click at [436, 314] on p "Hygiene Kits, Lock Bags, [MEDICAL_DATA] Kits and Gun Locks were the top items d…" at bounding box center [543, 310] width 608 height 17
click at [370, 311] on p "Hygiene Kits, Lock Bags, [MEDICAL_DATA] Kits were the top items distributed fro…" at bounding box center [543, 310] width 608 height 17
drag, startPoint x: 728, startPoint y: 313, endPoint x: 710, endPoint y: 314, distance: 18.0
click at [710, 314] on p "Hygiene Kits, Lock Bags, and [MEDICAL_DATA] Kits were the top items distributed…" at bounding box center [543, 310] width 608 height 17
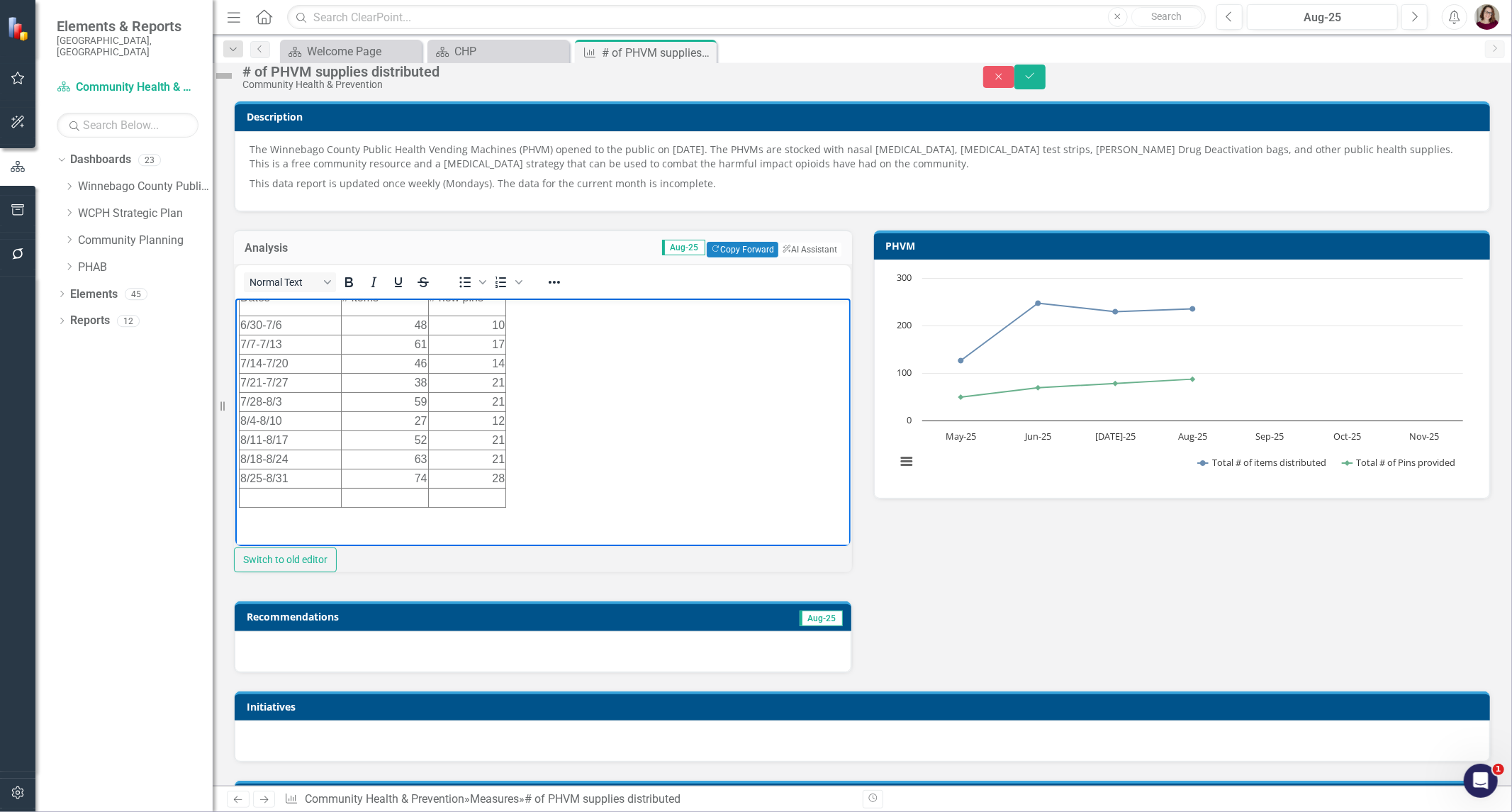
scroll to position [157, 0]
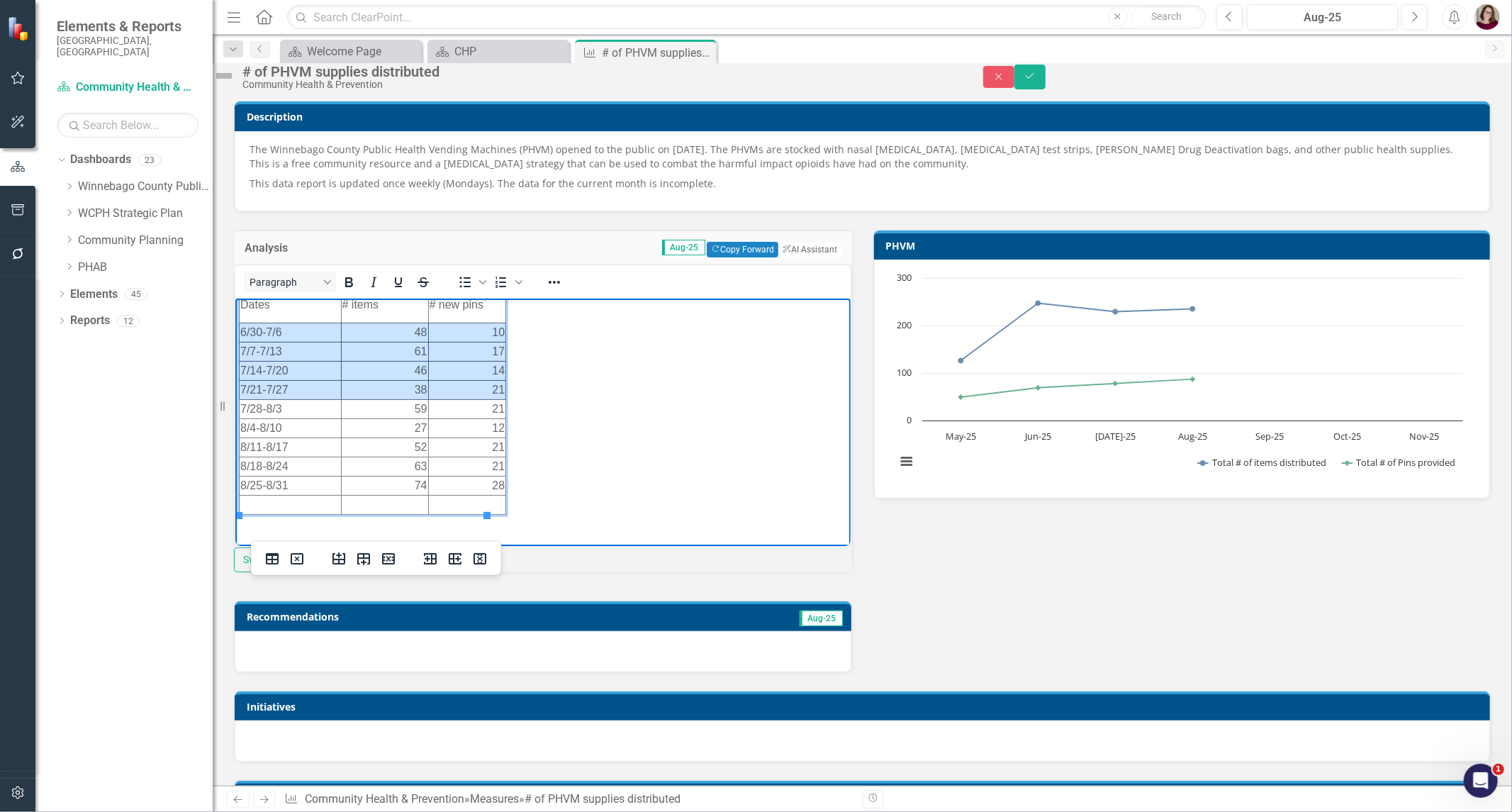
drag, startPoint x: 288, startPoint y: 334, endPoint x: 441, endPoint y: 385, distance: 161.3
click at [441, 385] on tbody "Dates # items # new pins 6/30-7/6 48 10 7/7-7/13 61 17 7/14-7/20 46 14 7/21-7/2…" at bounding box center [371, 401] width 267 height 227
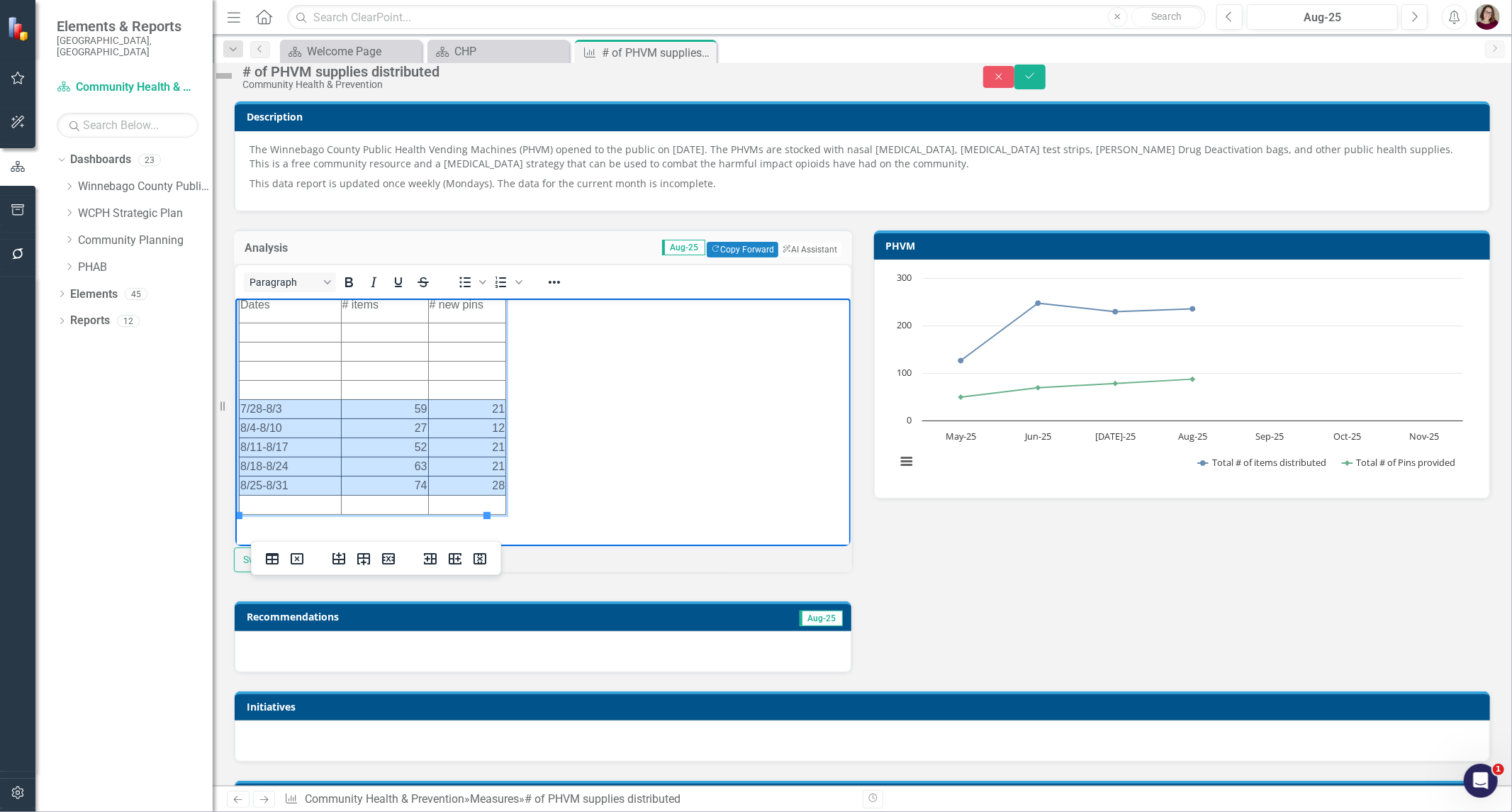
drag, startPoint x: 295, startPoint y: 407, endPoint x: 425, endPoint y: 488, distance: 153.2
click at [425, 488] on tbody "Dates # items # new pins 7/28-8/3 59 21 8/4-8/10 27 12 8/11-8/17 52 21 8/18-8/2…" at bounding box center [371, 401] width 267 height 227
click at [281, 332] on td "Rich Text Area. Press ALT-0 for help." at bounding box center [289, 332] width 102 height 19
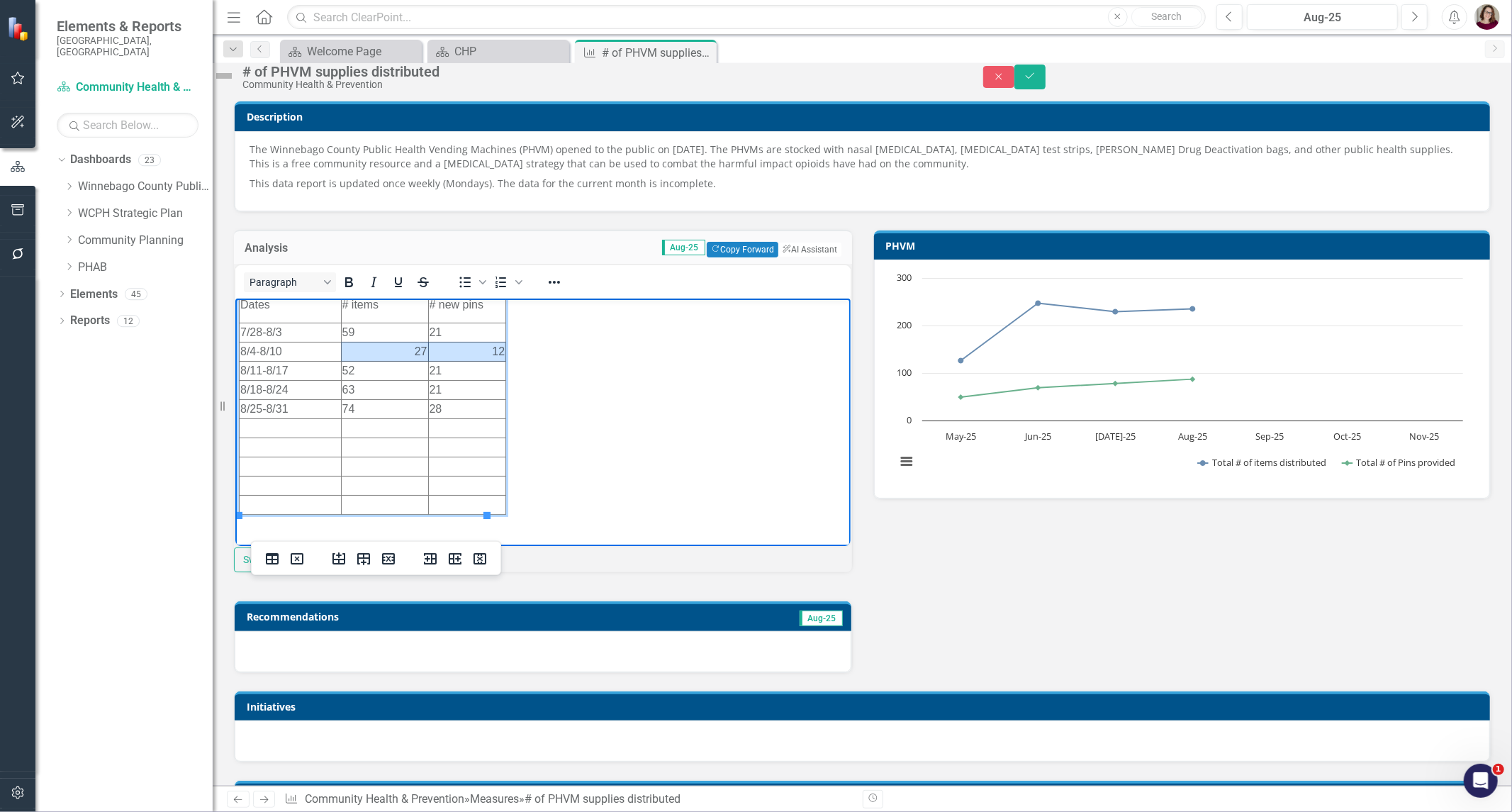
drag, startPoint x: 396, startPoint y: 353, endPoint x: 448, endPoint y: 351, distance: 52.0
click at [448, 351] on tr "8/4-8/10 27 12" at bounding box center [371, 351] width 267 height 19
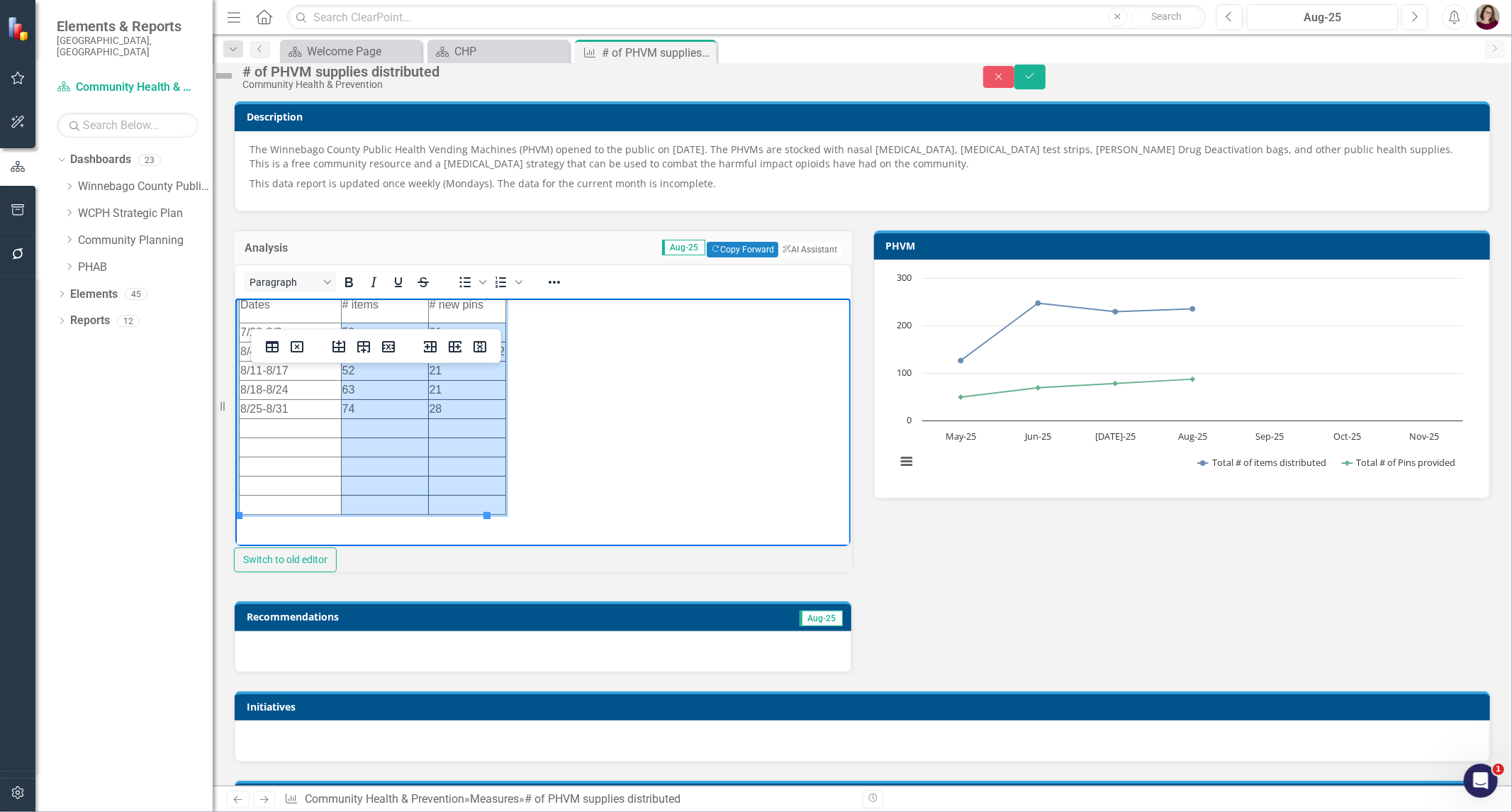
drag, startPoint x: 389, startPoint y: 332, endPoint x: 459, endPoint y: 485, distance: 168.3
click at [452, 505] on tbody "Dates # items # new pins 7/28-8/3 59 21 8/4-8/10 27 12 8/11-8/17 52 21 8/18-8/2…" at bounding box center [371, 401] width 267 height 227
click at [563, 291] on icon "Reveal or hide additional toolbar items" at bounding box center [554, 281] width 17 height 17
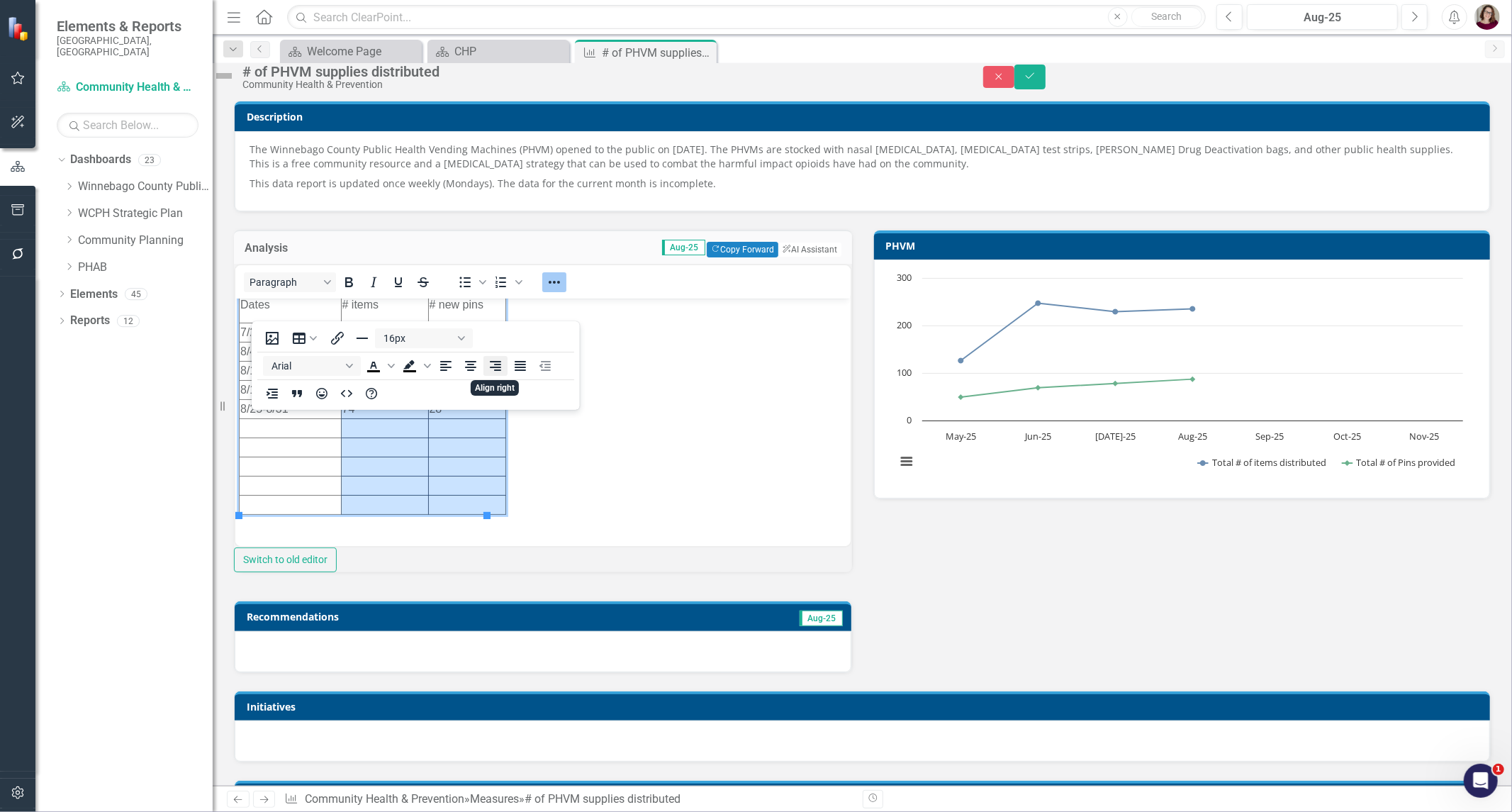
click at [488, 370] on icon "Align right" at bounding box center [495, 365] width 17 height 17
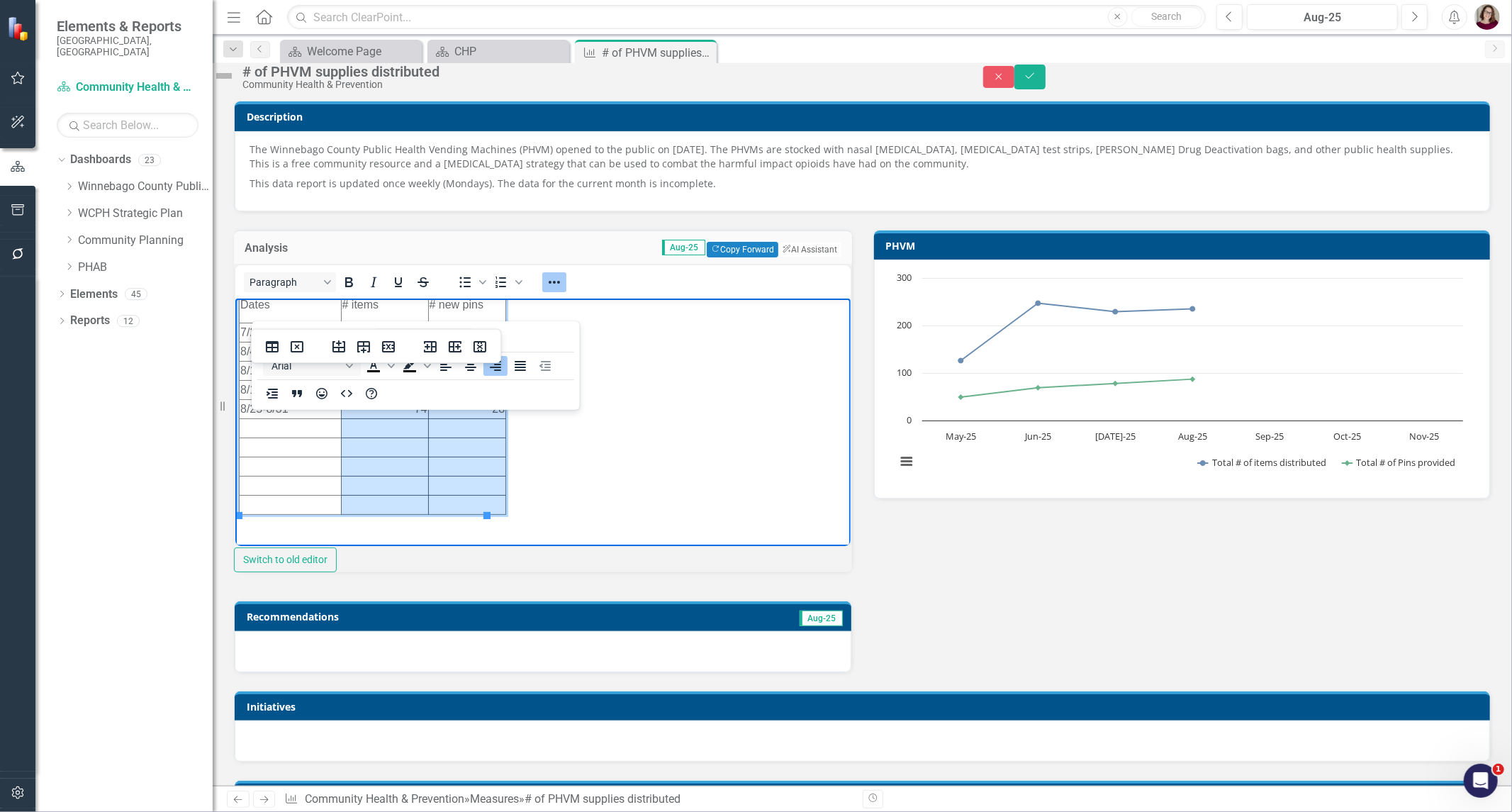
click at [300, 434] on td "Rich Text Area. Press ALT-0 for help." at bounding box center [289, 428] width 102 height 19
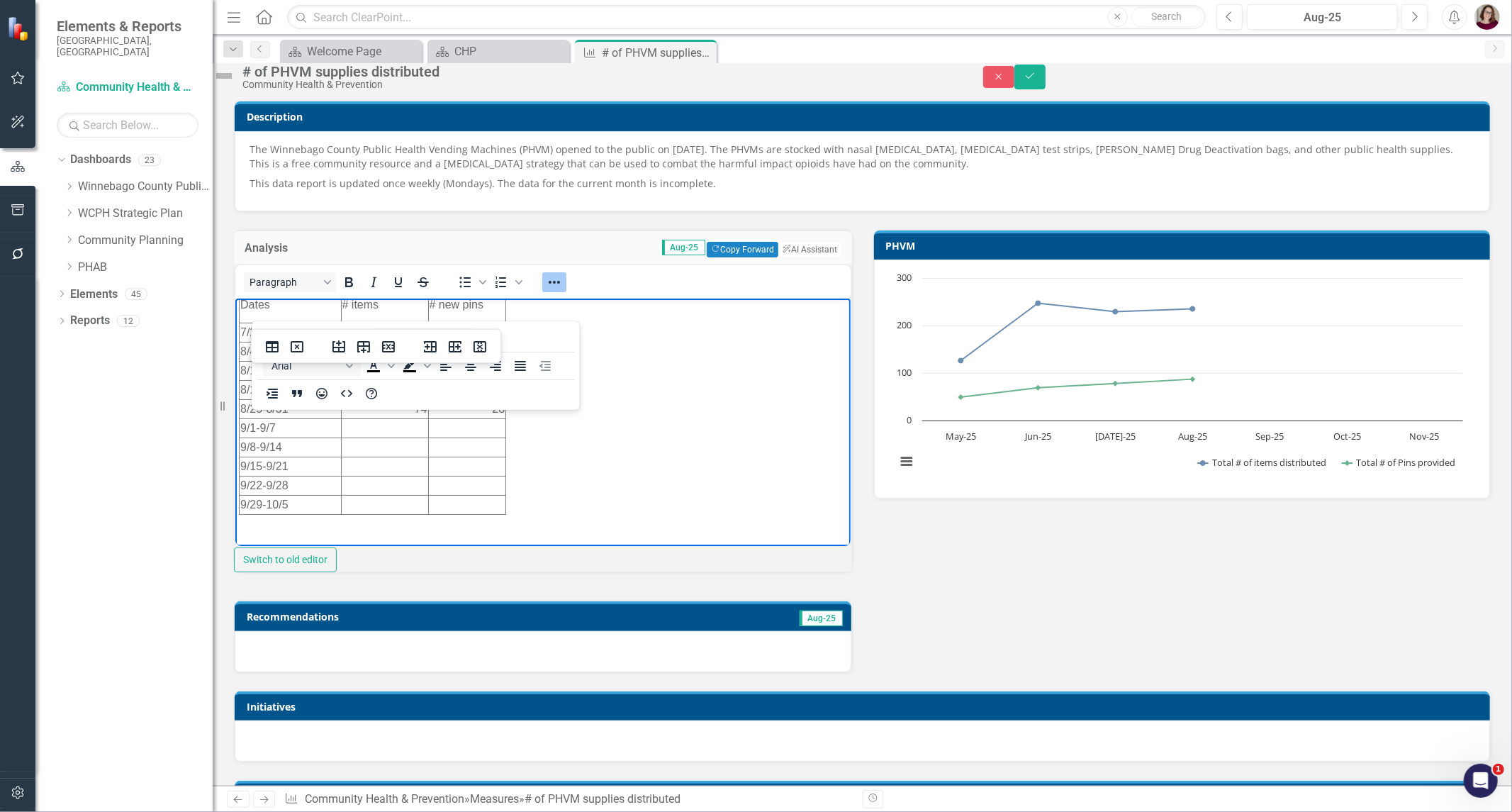
click at [721, 475] on body "Hygiene Kits, Lock Bags, and [MEDICAL_DATA] Kits were the top items distributed…" at bounding box center [543, 414] width 615 height 547
click at [737, 438] on body "Hygiene Kits, Lock Bags, and [MEDICAL_DATA] Kits were the top items distributed…" at bounding box center [543, 414] width 615 height 548
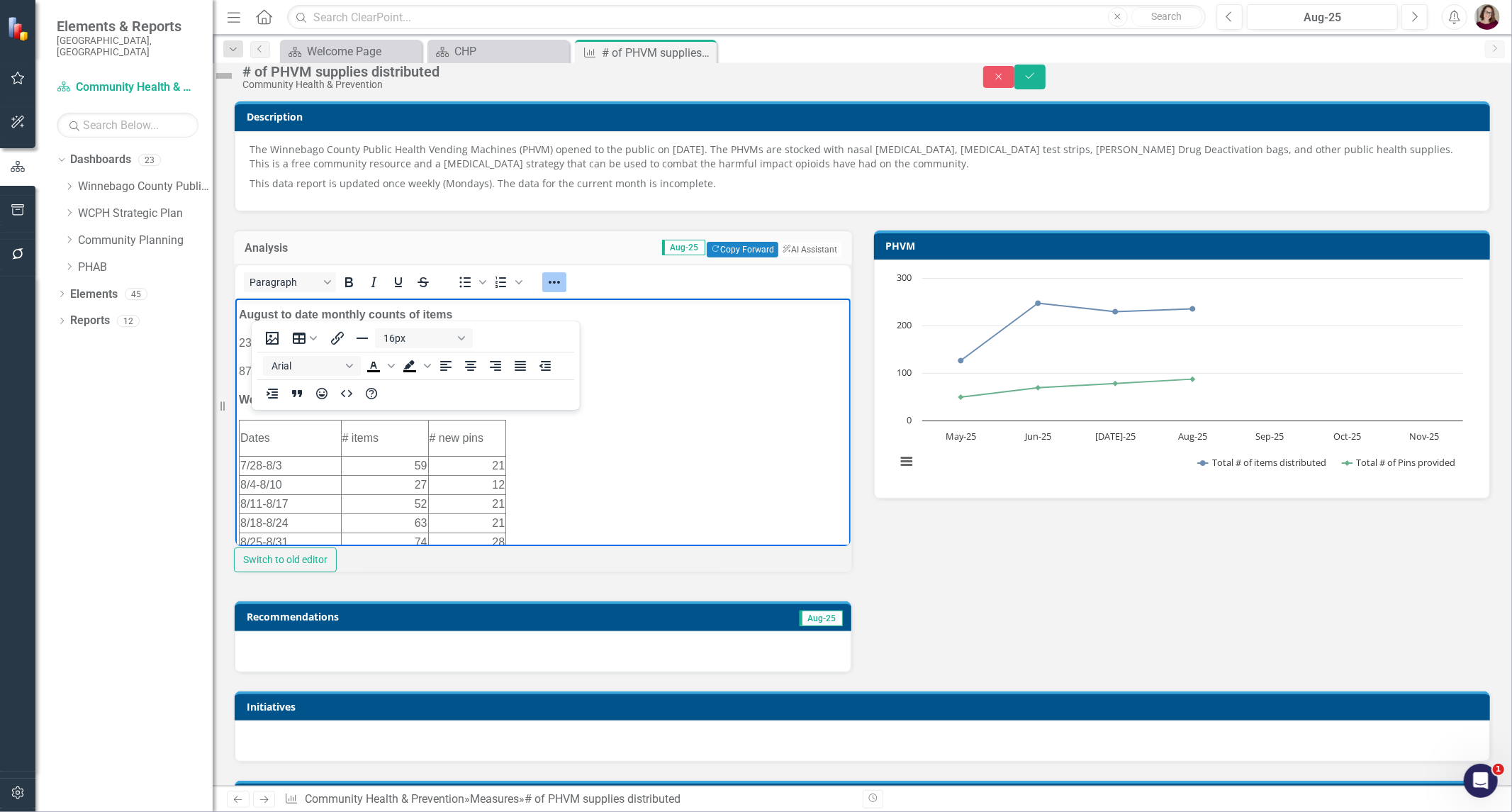
scroll to position [0, 0]
click at [563, 291] on icon "Reveal or hide additional toolbar items" at bounding box center [554, 281] width 17 height 17
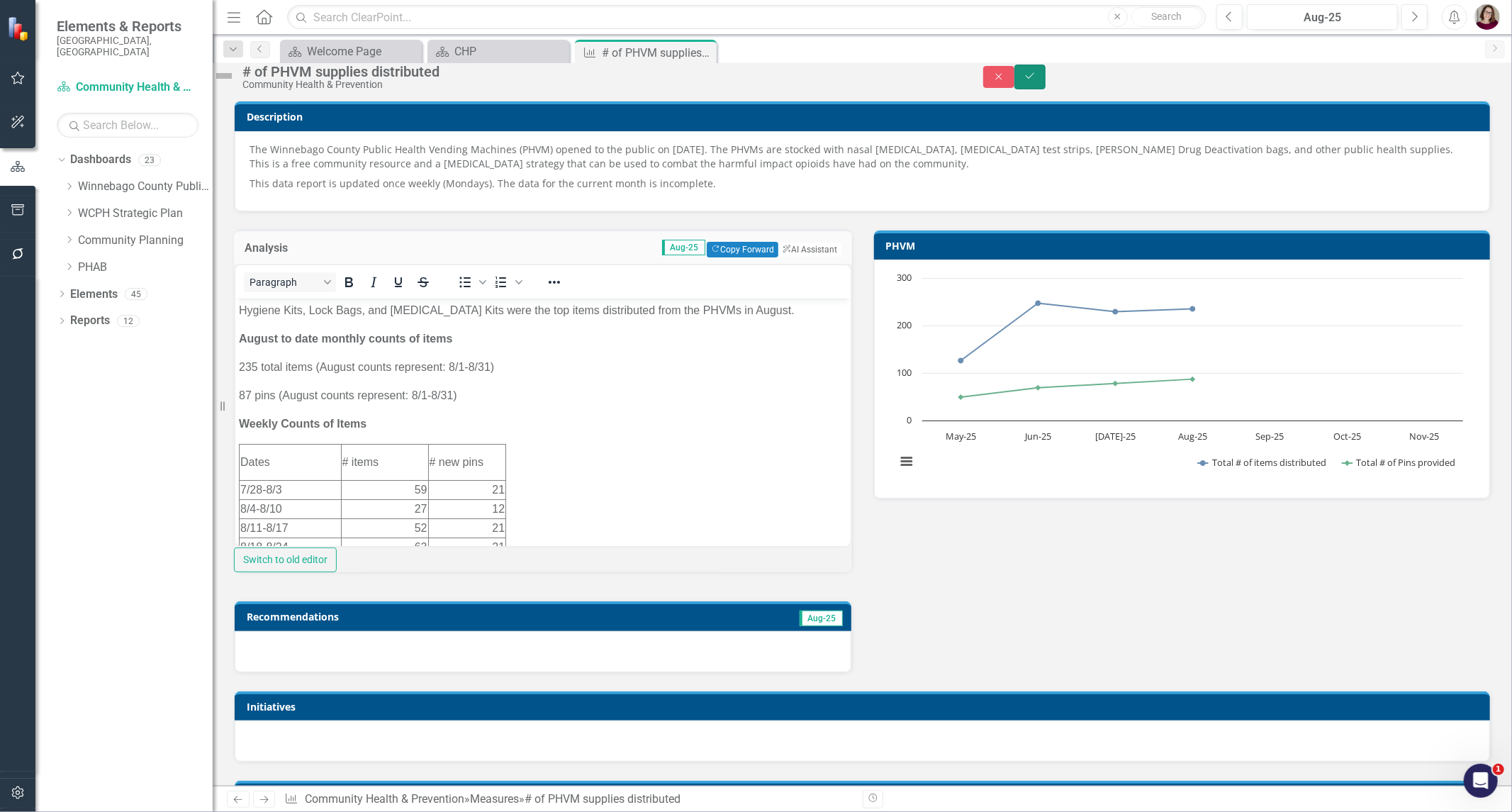
click at [1046, 76] on button "Save" at bounding box center [1030, 77] width 31 height 24
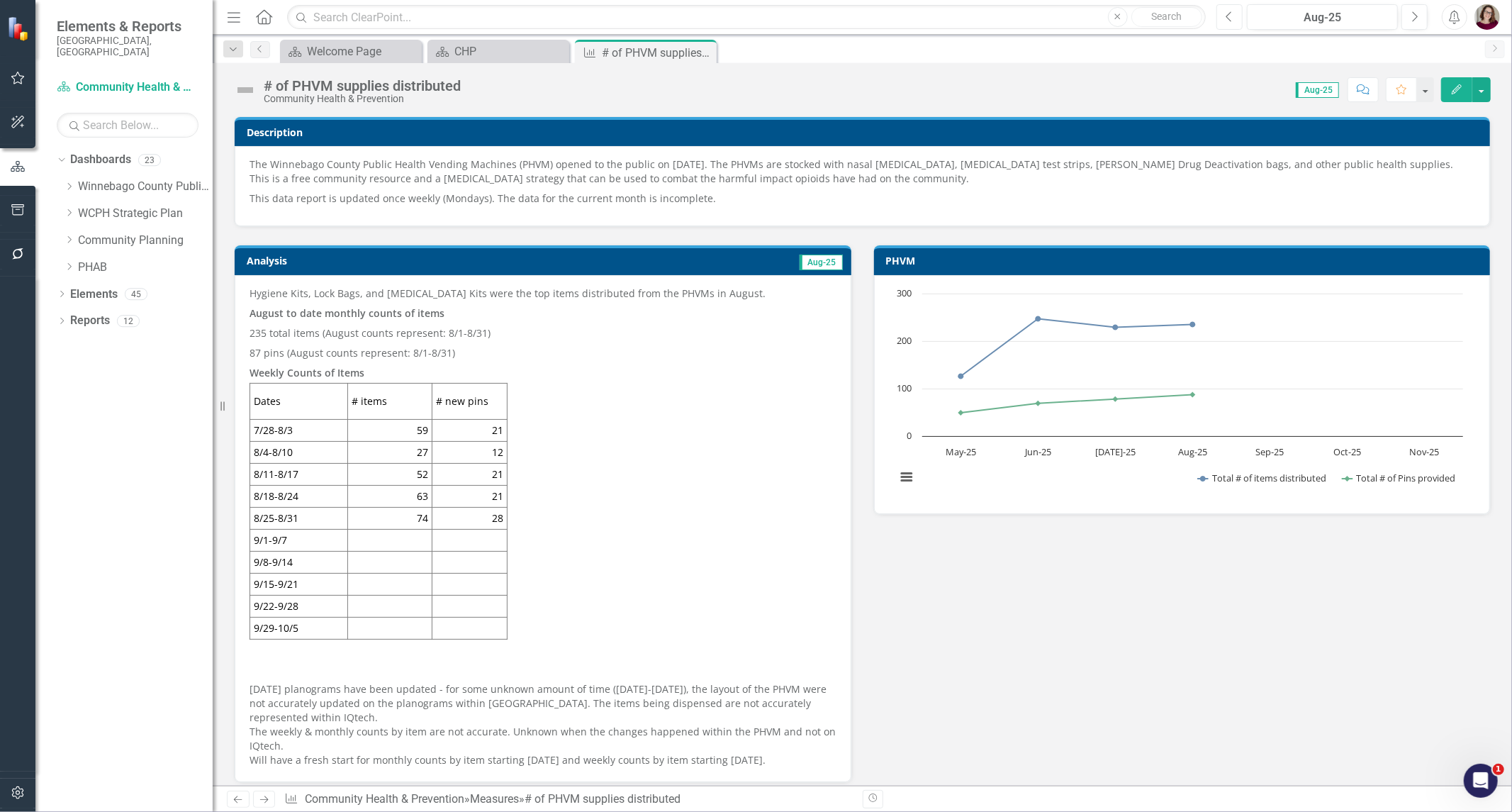
click at [1238, 27] on button "Previous" at bounding box center [1230, 17] width 26 height 25
click at [1238, 18] on button "Previous" at bounding box center [1230, 17] width 26 height 25
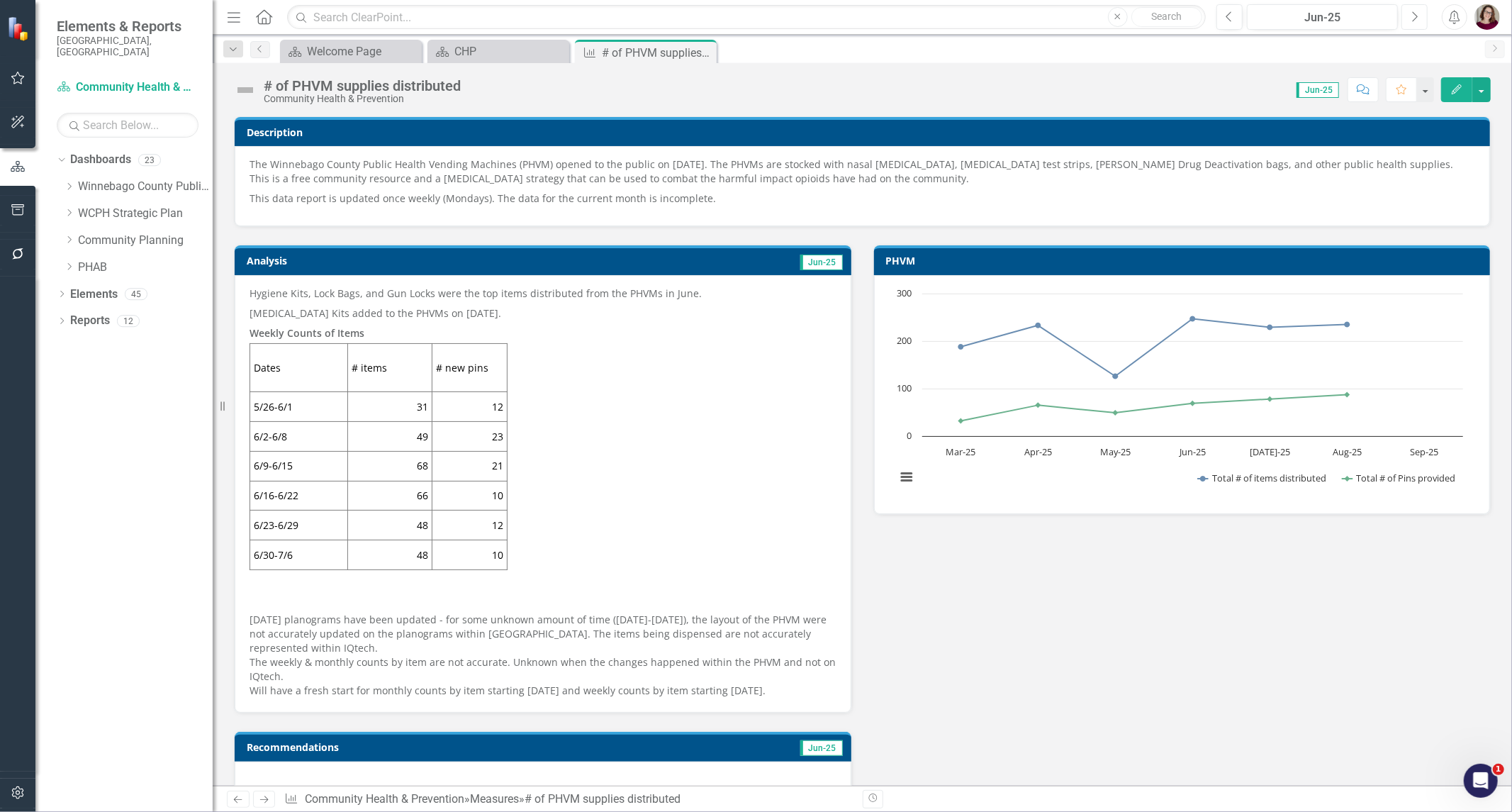
click at [1409, 18] on button "Next" at bounding box center [1415, 17] width 26 height 25
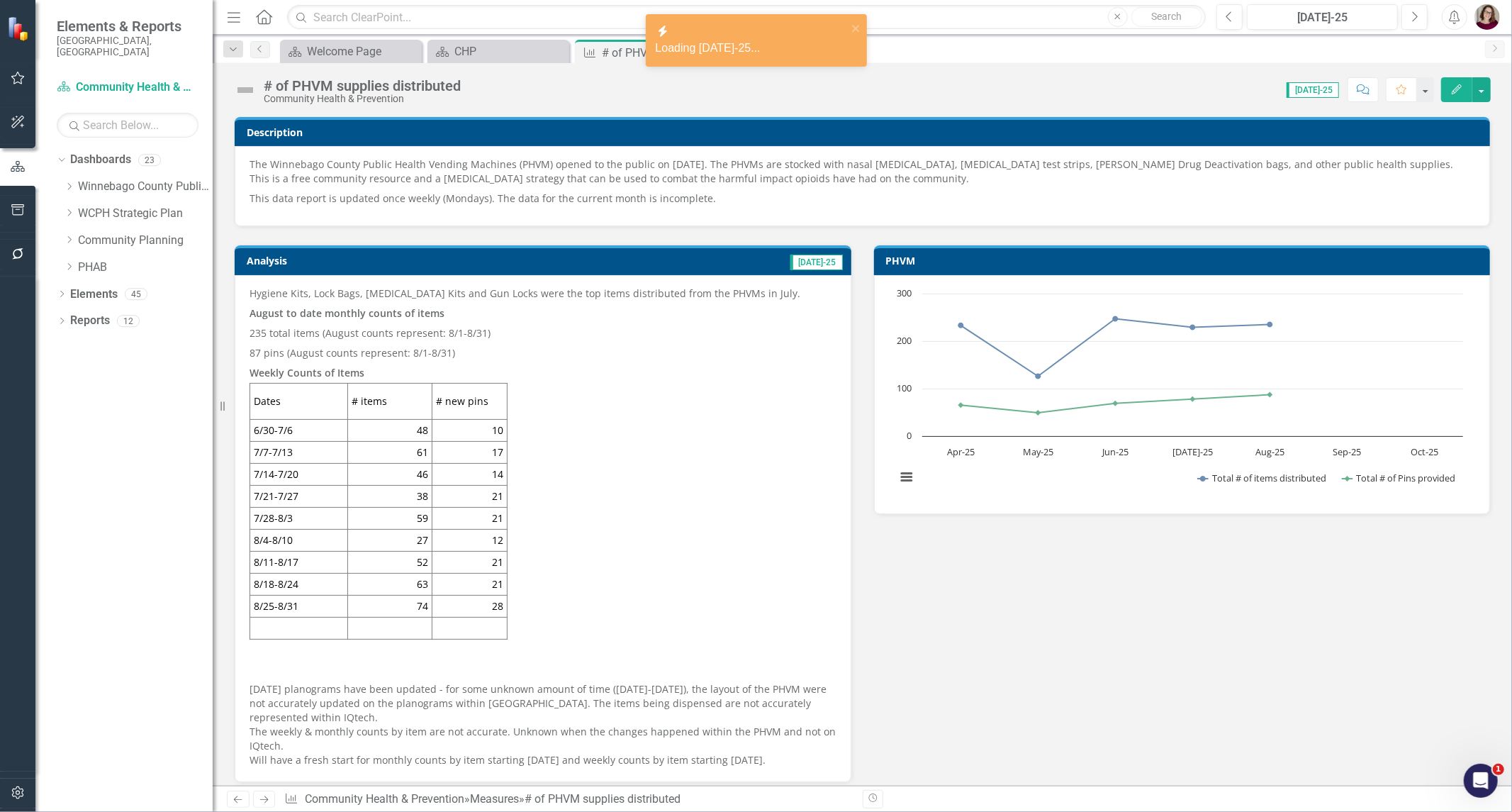
click at [593, 267] on td "[DATE]-25" at bounding box center [673, 262] width 341 height 21
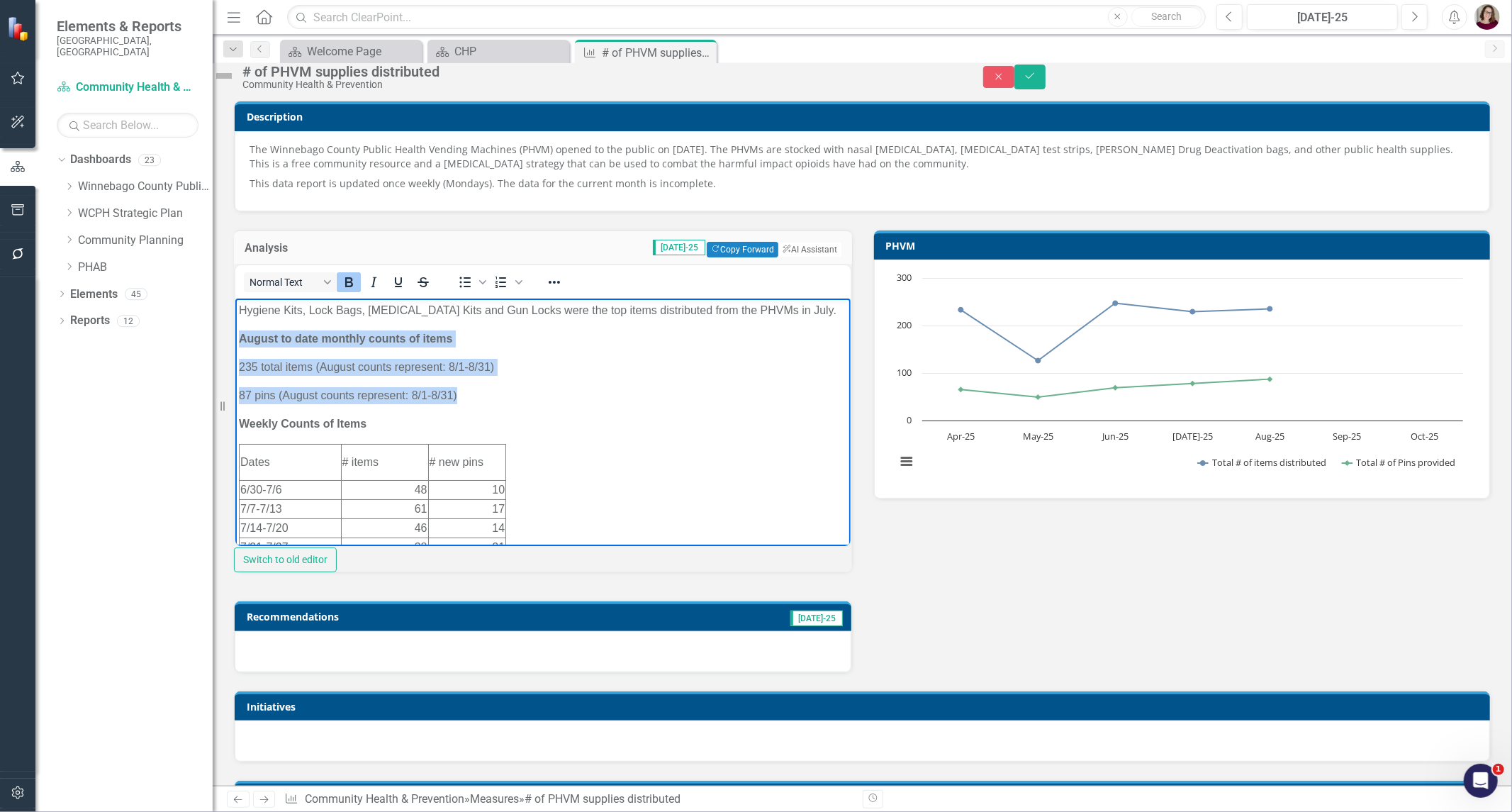
drag, startPoint x: 438, startPoint y: 393, endPoint x: 237, endPoint y: 342, distance: 207.4
click at [237, 342] on body "Hygiene Kits, Lock Bags, [MEDICAL_DATA] Kits and Gun Locks were the top items d…" at bounding box center [543, 573] width 615 height 547
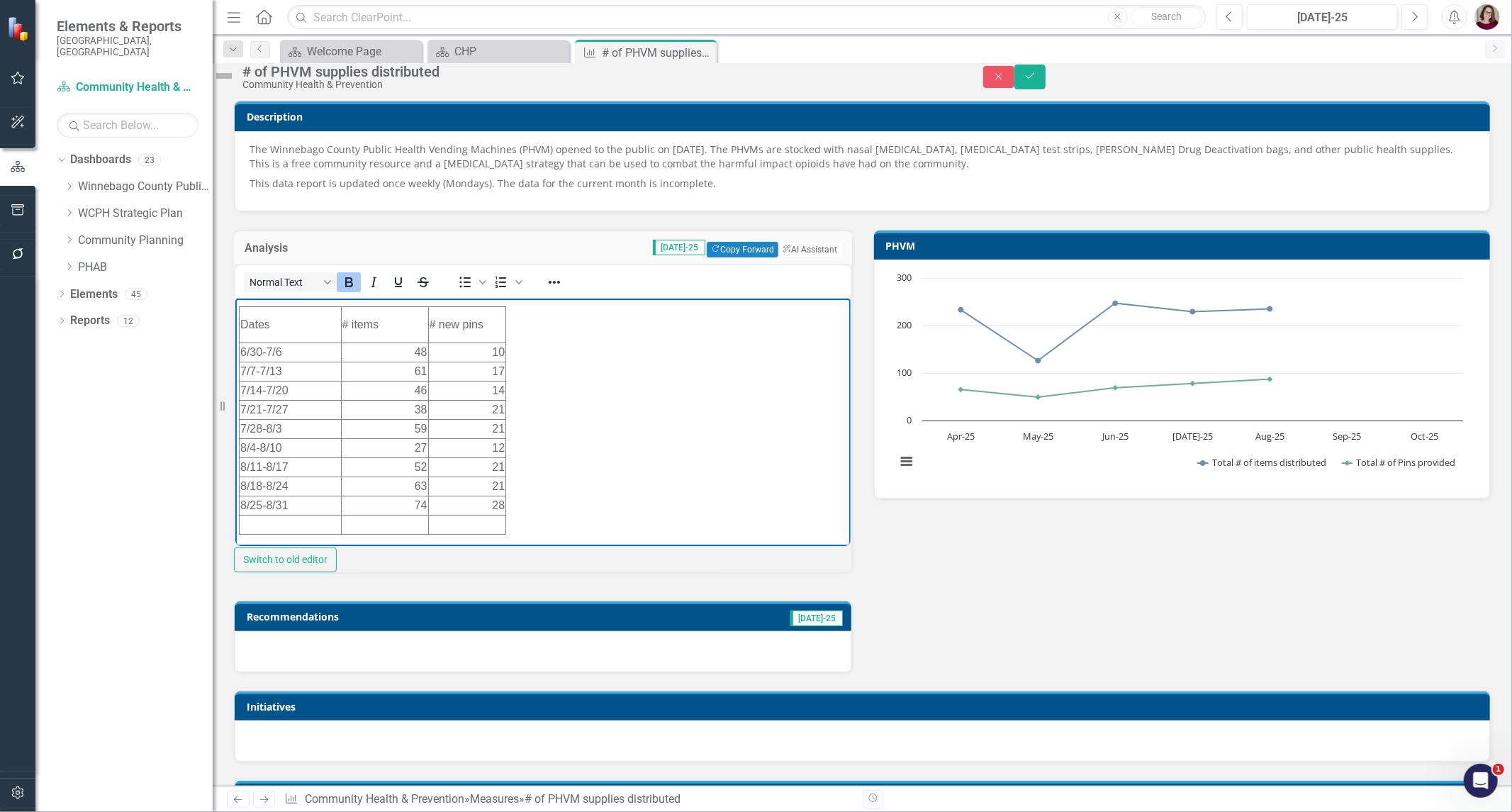
scroll to position [79, 0]
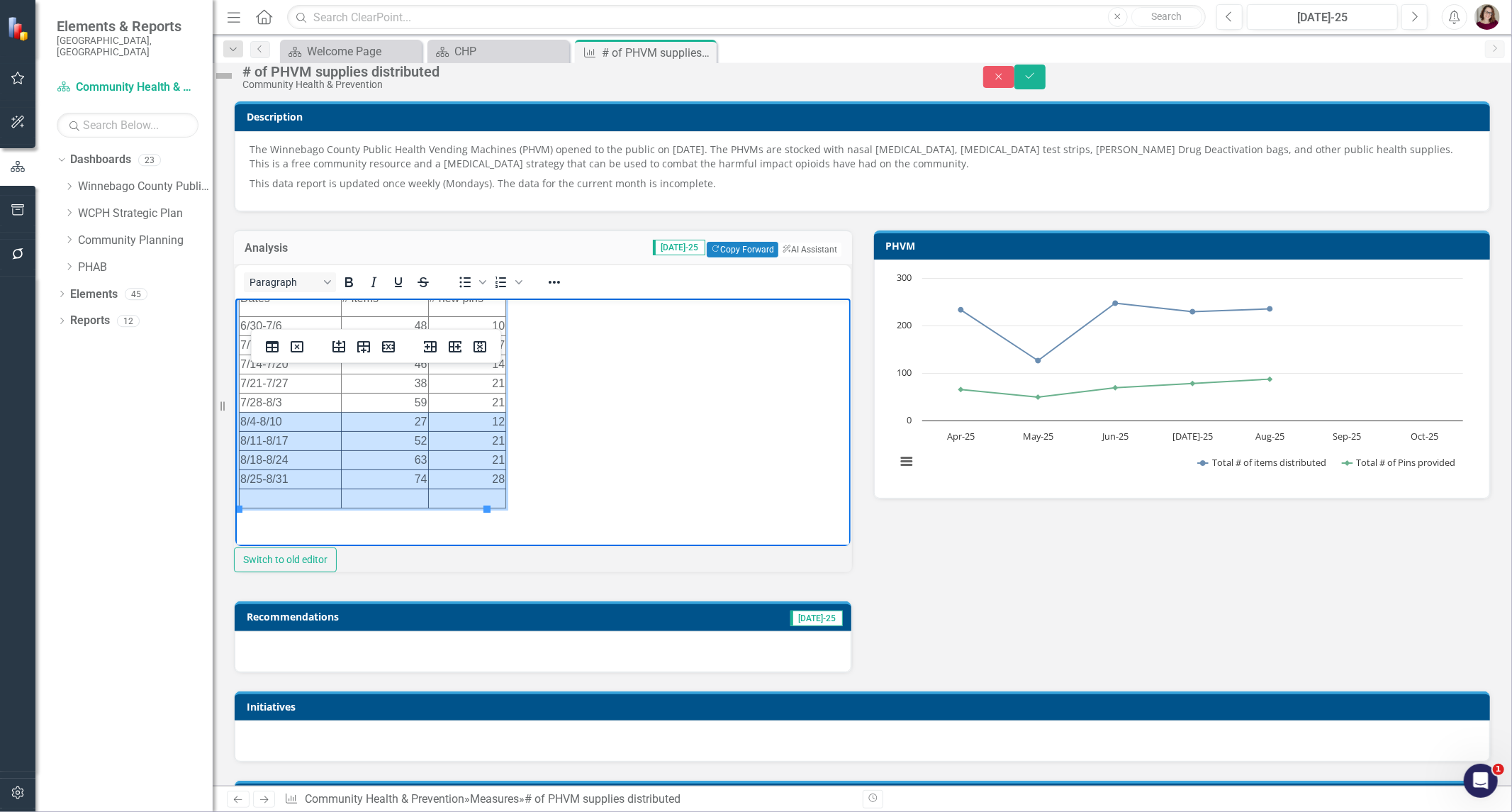
drag, startPoint x: 281, startPoint y: 422, endPoint x: 447, endPoint y: 500, distance: 183.4
click at [447, 500] on tbody "Dates # items # new pins 6/30-7/6 48 10 7/7-7/13 61 17 7/14-7/20 46 14 7/21-7/2…" at bounding box center [371, 394] width 267 height 227
click at [396, 350] on icon "Delete row" at bounding box center [388, 346] width 17 height 17
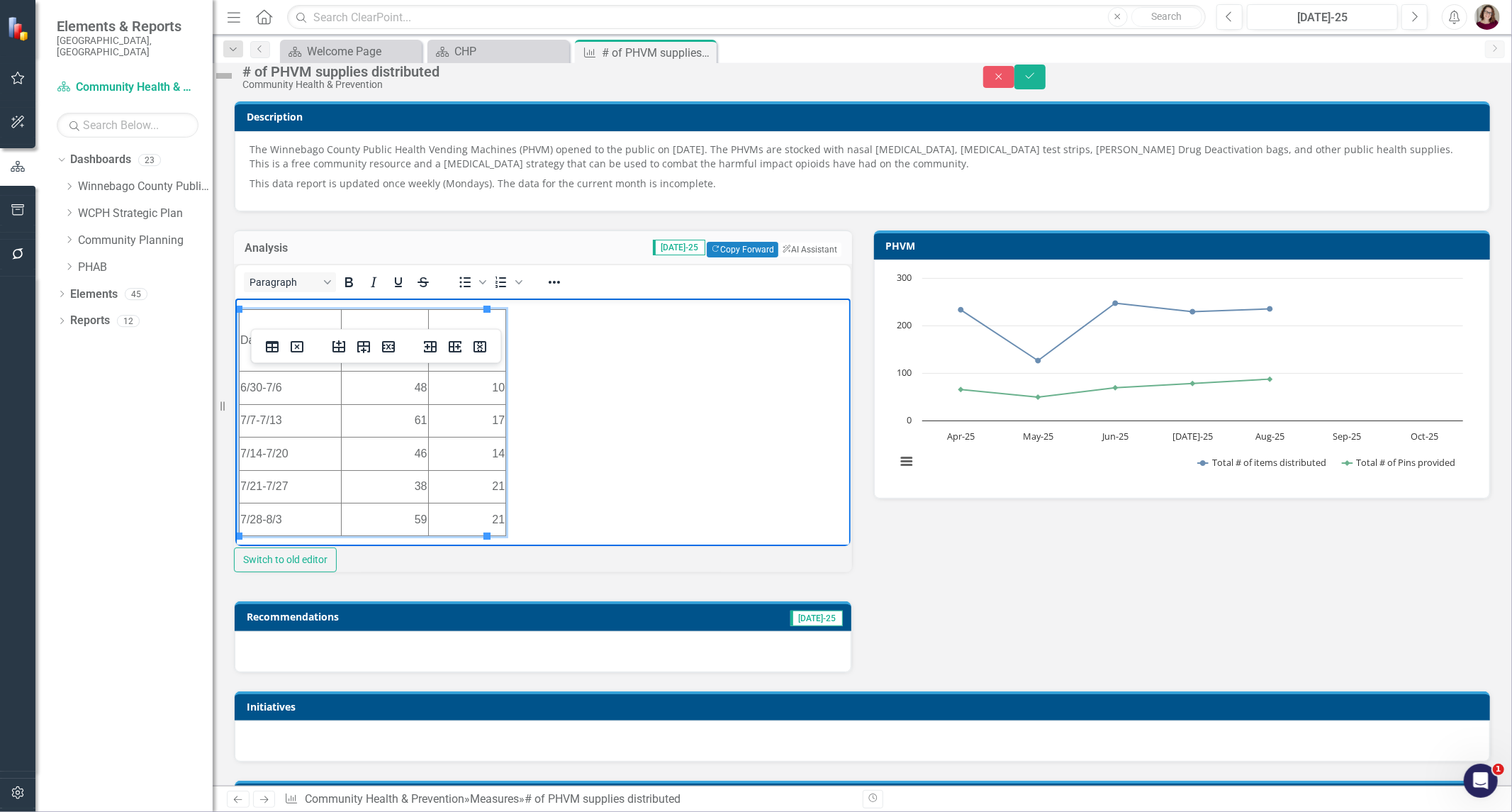
scroll to position [0, 0]
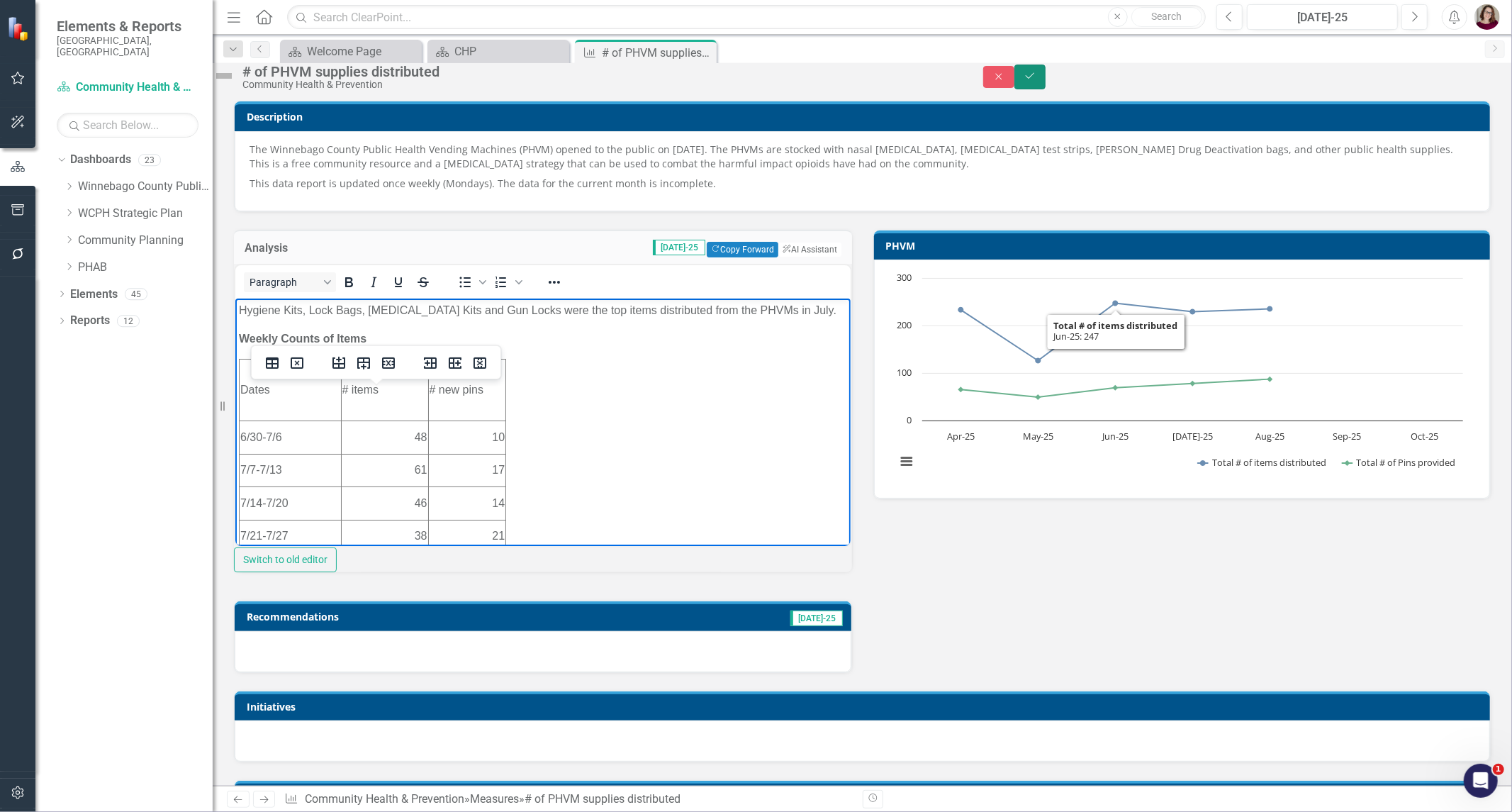
click at [1046, 89] on button "Save" at bounding box center [1030, 77] width 31 height 24
